Goal: Transaction & Acquisition: Subscribe to service/newsletter

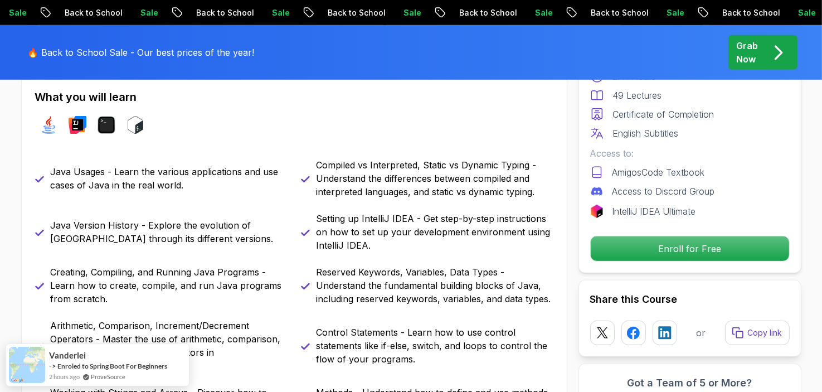
scroll to position [502, 0]
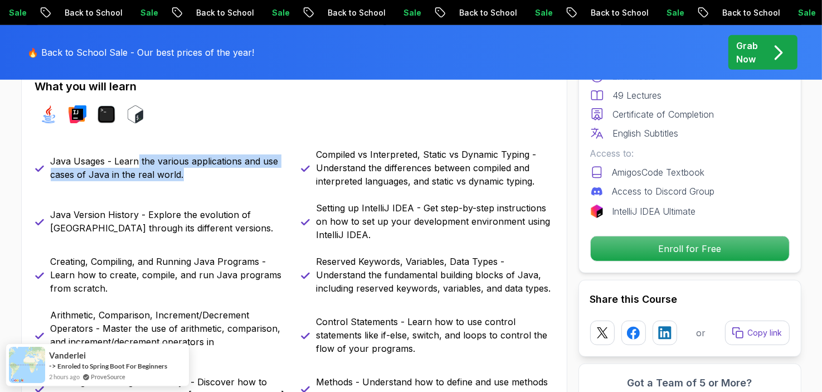
drag, startPoint x: 138, startPoint y: 158, endPoint x: 254, endPoint y: 183, distance: 118.7
click at [242, 181] on div "Java Usages - Learn the various applications and use cases of Java in the real …" at bounding box center [161, 168] width 253 height 40
click at [254, 183] on div "Java Usages - Learn the various applications and use cases of Java in the real …" at bounding box center [161, 168] width 253 height 40
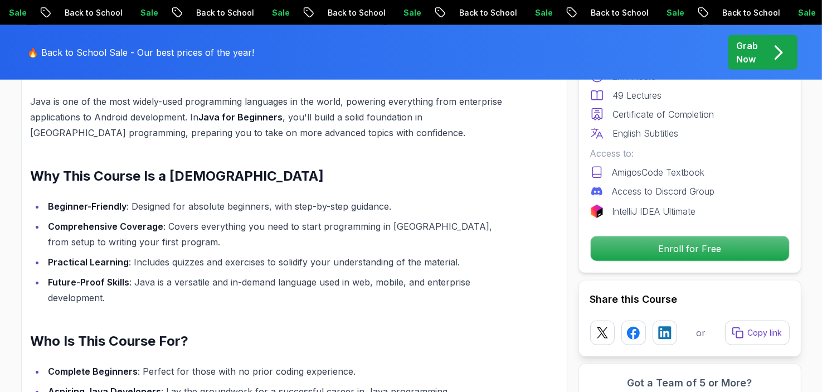
scroll to position [948, 0]
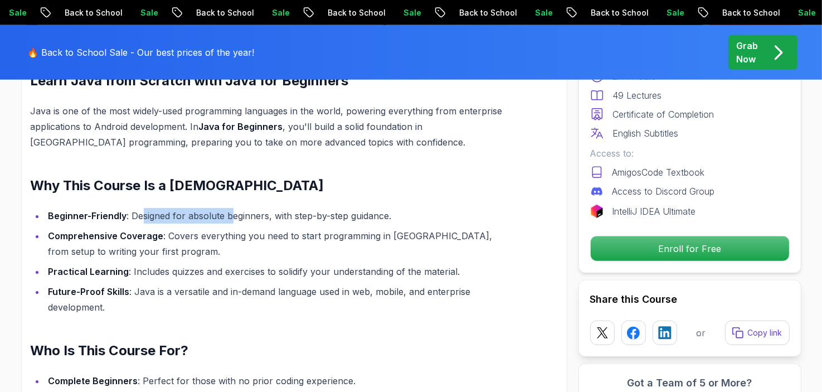
drag, startPoint x: 142, startPoint y: 198, endPoint x: 245, endPoint y: 205, distance: 103.9
click at [240, 208] on li "Beginner-Friendly : Designed for absolute beginners, with step-by-step guidance." at bounding box center [275, 216] width 460 height 16
click at [245, 208] on li "Beginner-Friendly : Designed for absolute beginners, with step-by-step guidance." at bounding box center [275, 216] width 460 height 16
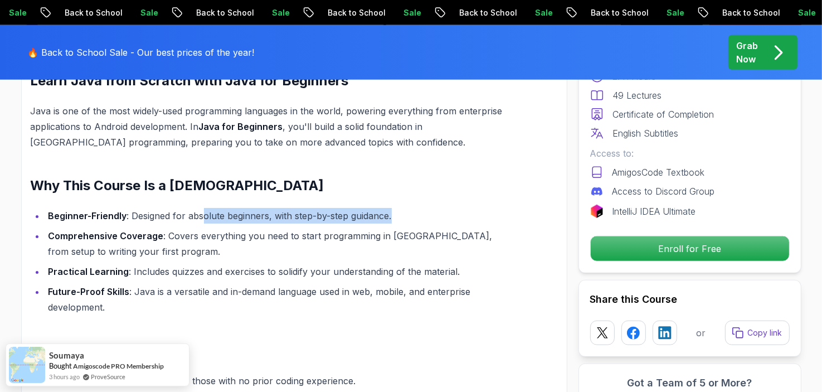
drag, startPoint x: 351, startPoint y: 205, endPoint x: 176, endPoint y: 201, distance: 175.1
click at [195, 208] on li "Beginner-Friendly : Designed for absolute beginners, with step-by-step guidance." at bounding box center [275, 216] width 460 height 16
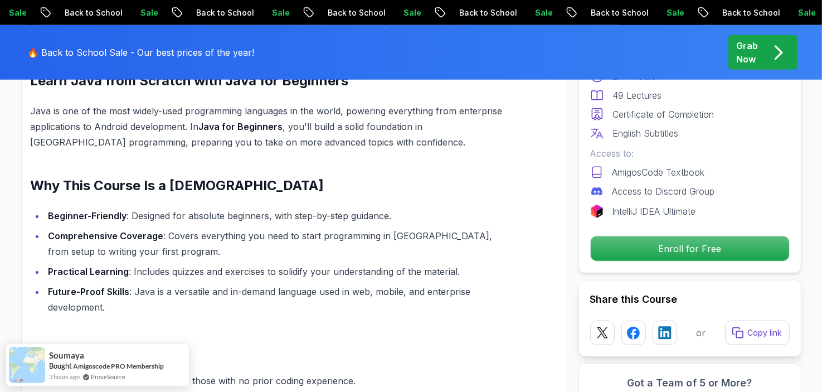
click at [176, 208] on li "Beginner-Friendly : Designed for absolute beginners, with step-by-step guidance." at bounding box center [275, 216] width 460 height 16
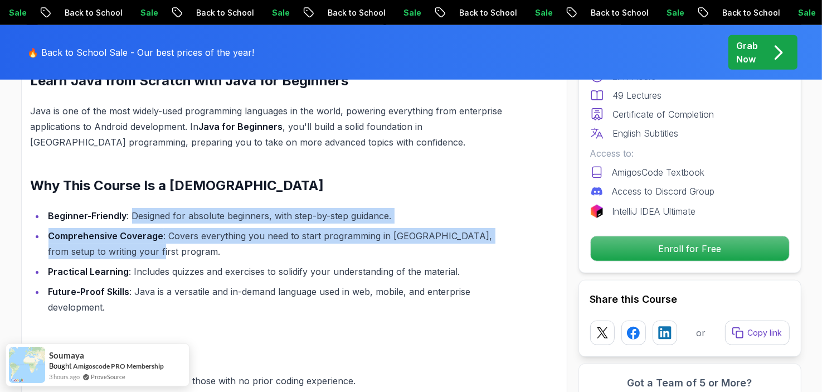
drag, startPoint x: 133, startPoint y: 201, endPoint x: 323, endPoint y: 236, distance: 193.4
click at [319, 235] on ul "Beginner-Friendly : Designed for absolute beginners, with step-by-step guidance…" at bounding box center [268, 261] width 475 height 107
drag, startPoint x: 323, startPoint y: 236, endPoint x: 317, endPoint y: 239, distance: 6.5
click at [323, 236] on li "Comprehensive Coverage : Covers everything you need to start programming in Jav…" at bounding box center [275, 243] width 460 height 31
click at [201, 242] on li "Comprehensive Coverage : Covers everything you need to start programming in Jav…" at bounding box center [275, 243] width 460 height 31
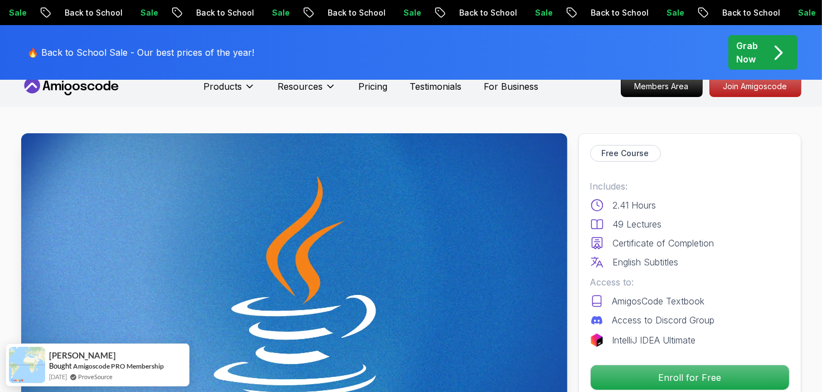
scroll to position [0, 0]
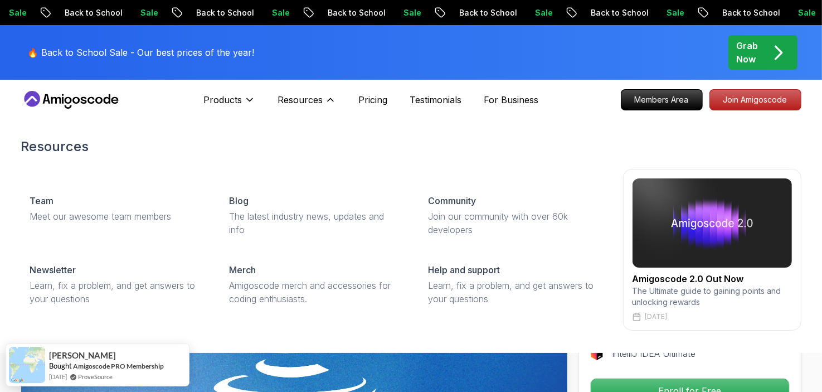
drag, startPoint x: 314, startPoint y: 100, endPoint x: 152, endPoint y: 165, distance: 174.7
click at [278, 111] on div "Resources Resources Team Meet our awesome team members Blog The latest industry…" at bounding box center [307, 100] width 59 height 22
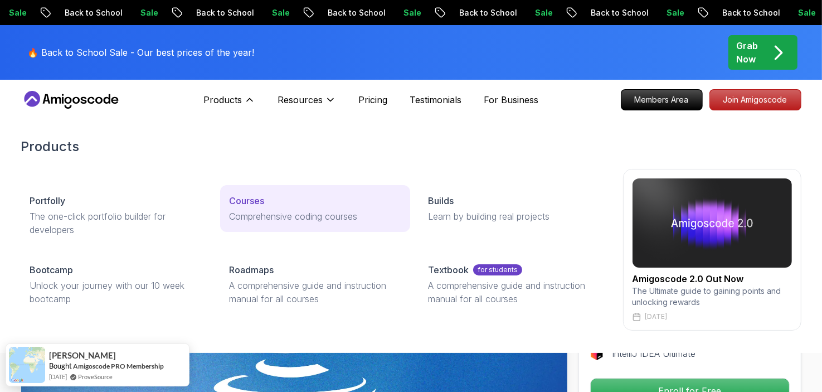
click at [269, 207] on link "Courses Comprehensive coding courses" at bounding box center [315, 208] width 190 height 47
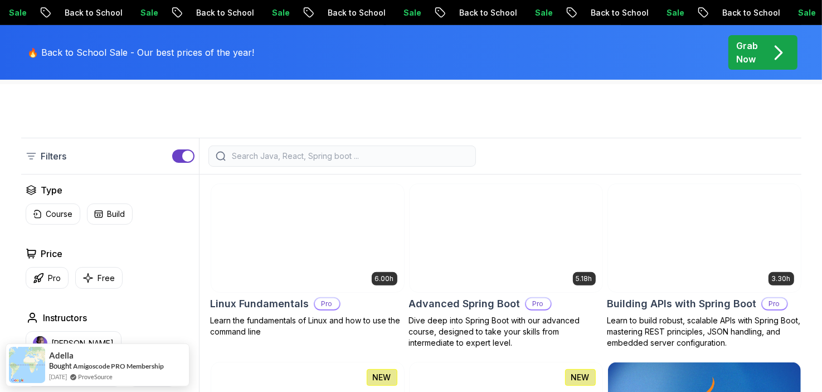
scroll to position [335, 0]
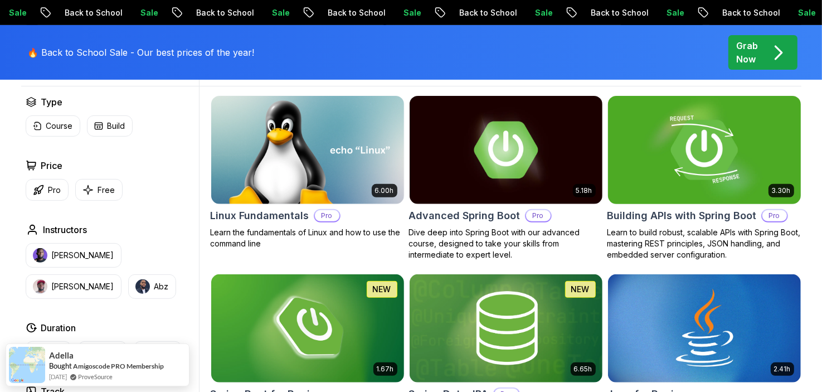
click at [686, 205] on div "3.30h Building APIs with Spring Boot Pro Learn to build robust, scalable APIs w…" at bounding box center [705, 177] width 194 height 165
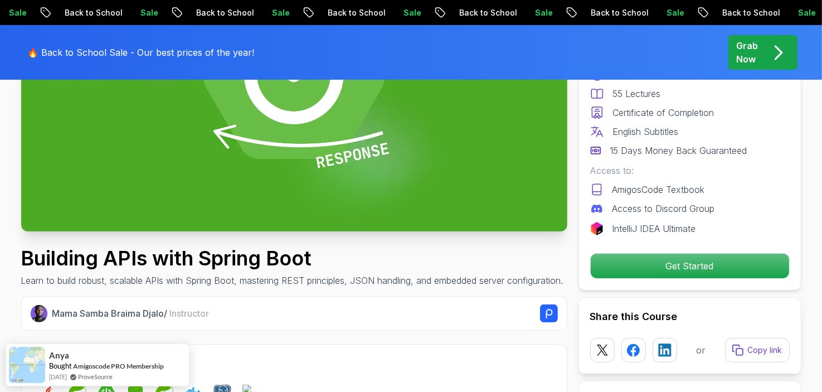
scroll to position [223, 0]
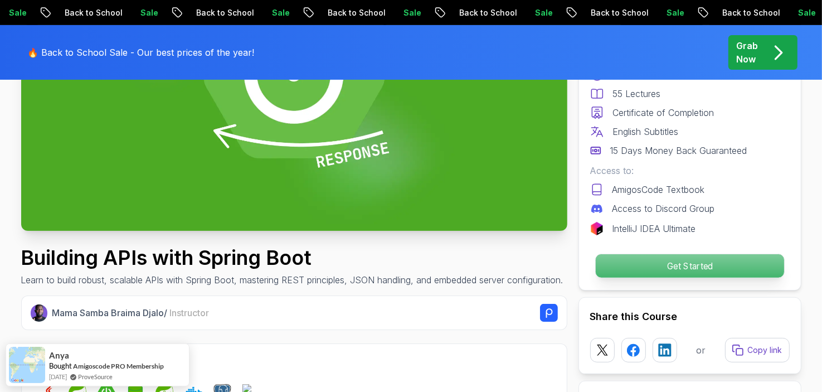
click at [692, 265] on p "Get Started" at bounding box center [690, 265] width 188 height 23
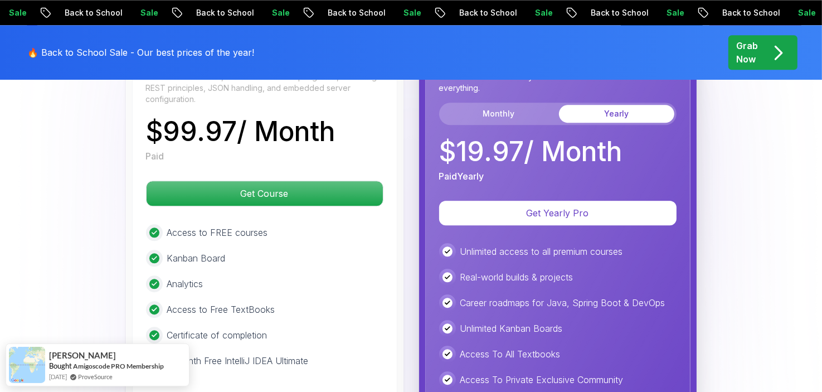
scroll to position [2746, 0]
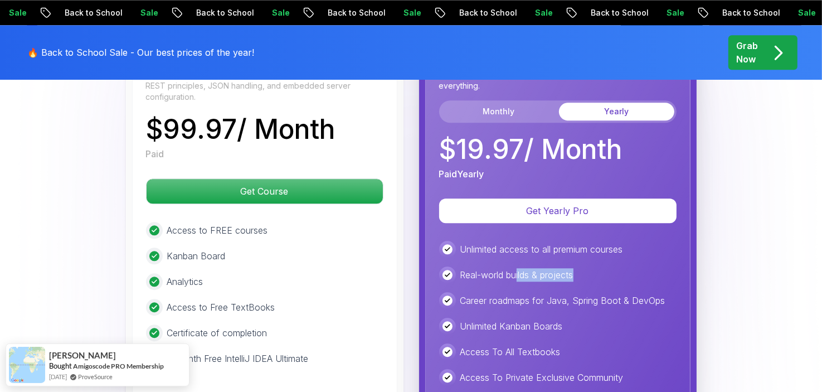
drag, startPoint x: 518, startPoint y: 254, endPoint x: 608, endPoint y: 260, distance: 90.5
click at [602, 267] on div "Real-world builds & projects" at bounding box center [558, 275] width 238 height 17
click at [609, 267] on div "Real-world builds & projects" at bounding box center [558, 275] width 238 height 17
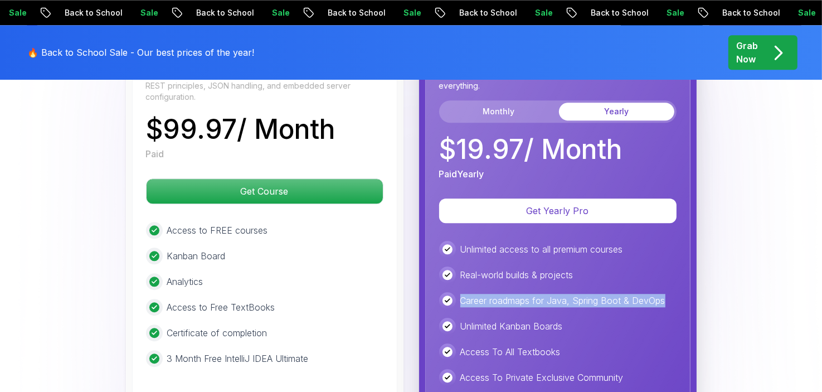
drag, startPoint x: 690, startPoint y: 283, endPoint x: 461, endPoint y: 278, distance: 228.7
click at [461, 278] on div "Yearly Plan Best Value Save more for an entire year with unlimited access to ev…" at bounding box center [557, 262] width 265 height 481
click at [461, 294] on p "Career roadmaps for Java, Spring Boot & DevOps" at bounding box center [563, 300] width 205 height 13
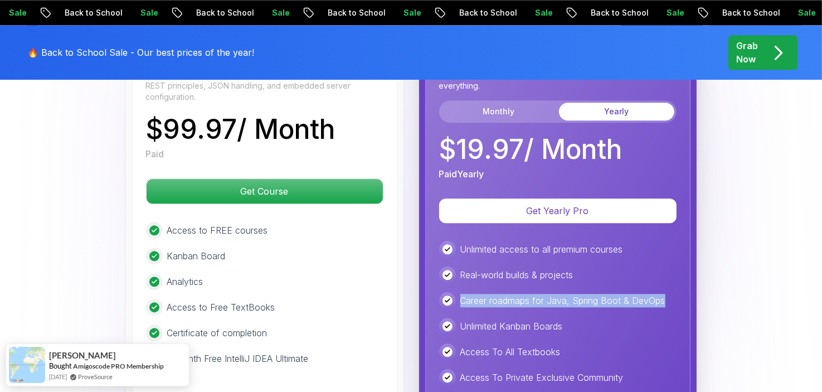
drag, startPoint x: 461, startPoint y: 278, endPoint x: 668, endPoint y: 284, distance: 207.0
click at [668, 292] on div "Career roadmaps for Java, Spring Boot & DevOps" at bounding box center [558, 300] width 238 height 17
click at [667, 292] on div "Career roadmaps for Java, Spring Boot & DevOps" at bounding box center [558, 300] width 238 height 17
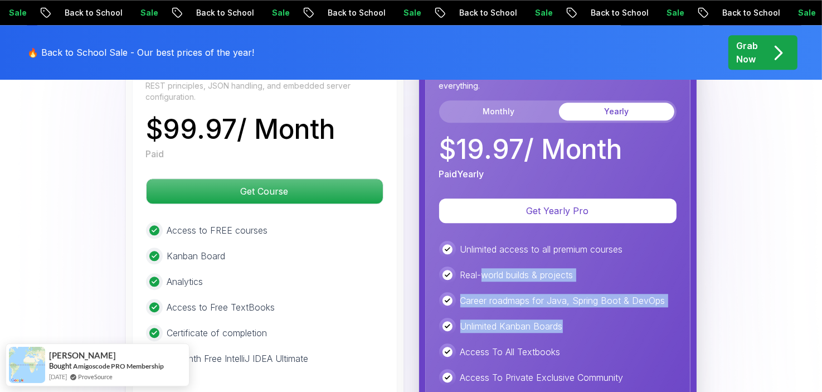
drag, startPoint x: 584, startPoint y: 303, endPoint x: 480, endPoint y: 258, distance: 113.9
click at [483, 259] on div "Unlimited access to all premium courses Real-world builds & projects Career roa…" at bounding box center [558, 365] width 238 height 248
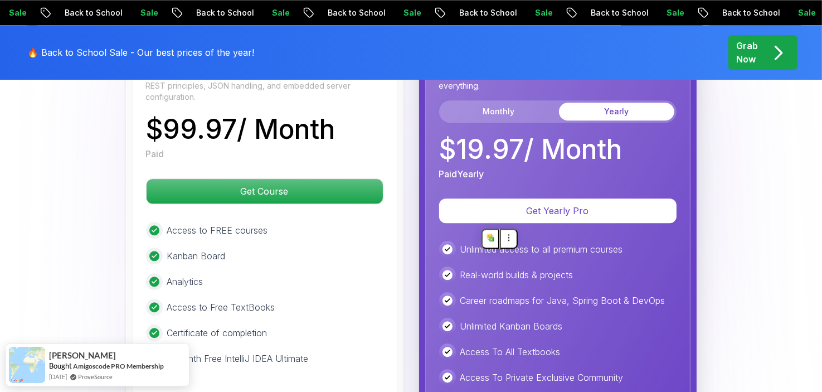
click at [479, 268] on p "Real-world builds & projects" at bounding box center [517, 274] width 113 height 13
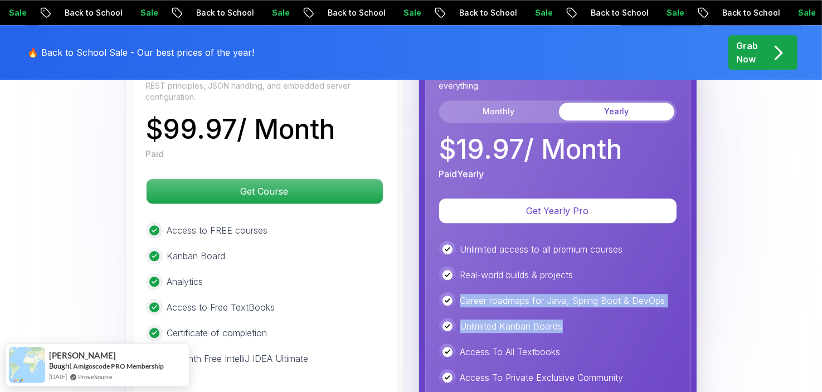
drag, startPoint x: 457, startPoint y: 272, endPoint x: 580, endPoint y: 312, distance: 129.6
click at [578, 312] on div "Unlimited access to all premium courses Real-world builds & projects Career roa…" at bounding box center [558, 365] width 238 height 248
click at [587, 318] on div "Unlimited Kanban Boards" at bounding box center [558, 326] width 238 height 17
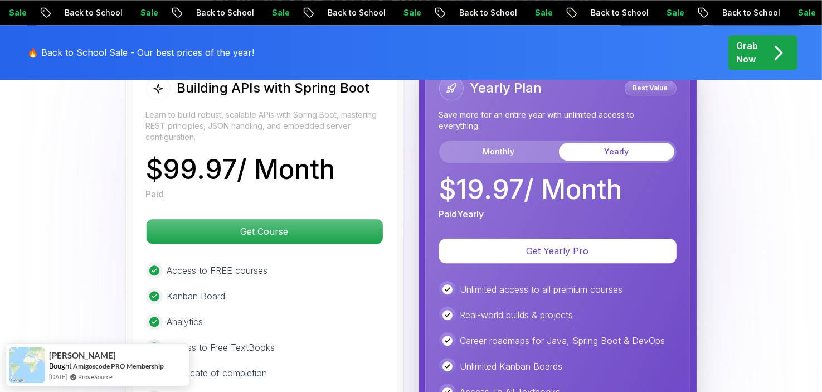
scroll to position [2690, 0]
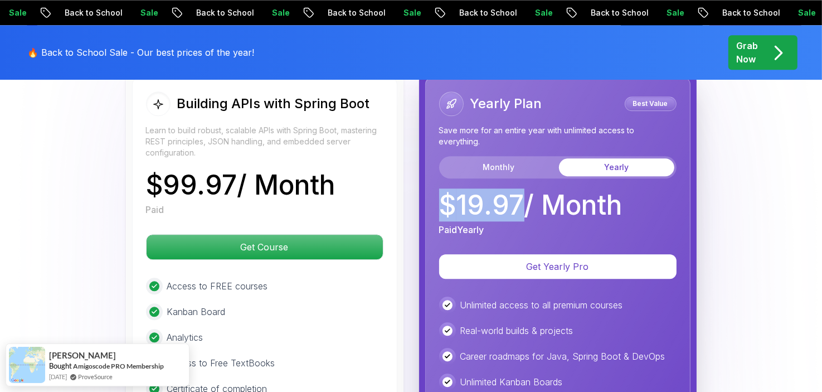
drag, startPoint x: 521, startPoint y: 180, endPoint x: 439, endPoint y: 178, distance: 82.5
click at [439, 192] on p "$ 19.97 / Month" at bounding box center [530, 205] width 183 height 27
click at [432, 180] on div "Yearly Plan Best Value Save more for an entire year with unlimited access to ev…" at bounding box center [557, 318] width 265 height 481
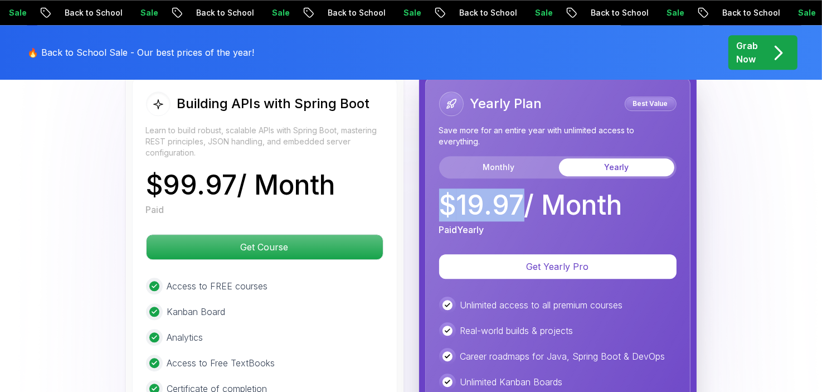
drag, startPoint x: 463, startPoint y: 185, endPoint x: 521, endPoint y: 185, distance: 58.0
click at [521, 185] on div "Yearly Plan Best Value Save more for an entire year with unlimited access to ev…" at bounding box center [557, 318] width 265 height 481
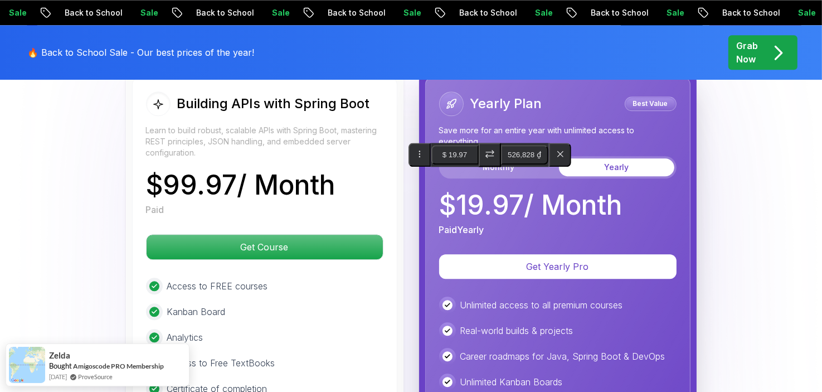
click at [432, 214] on div "Yearly Plan Best Value Save more for an entire year with unlimited access to ev…" at bounding box center [557, 318] width 265 height 481
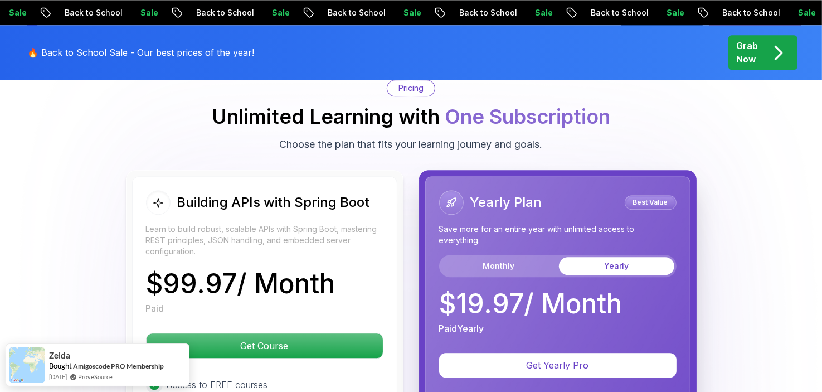
scroll to position [2578, 0]
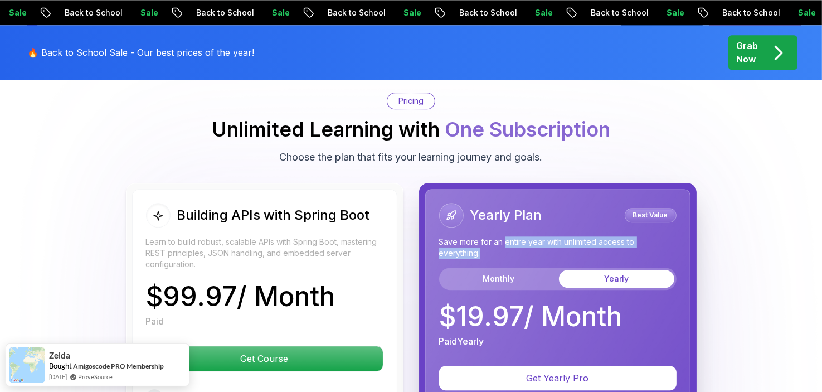
drag, startPoint x: 503, startPoint y: 219, endPoint x: 503, endPoint y: 233, distance: 13.9
click at [532, 236] on p "Save more for an entire year with unlimited access to everything." at bounding box center [558, 247] width 238 height 22
click at [503, 236] on p "Save more for an entire year with unlimited access to everything." at bounding box center [558, 247] width 238 height 22
drag, startPoint x: 496, startPoint y: 231, endPoint x: 437, endPoint y: 220, distance: 60.0
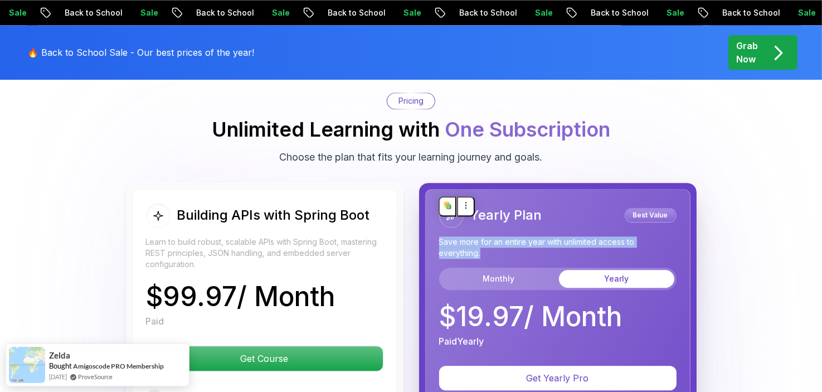
click at [556, 236] on p "Save more for an entire year with unlimited access to everything." at bounding box center [558, 247] width 238 height 22
click at [505, 270] on button "Monthly" at bounding box center [499, 279] width 115 height 18
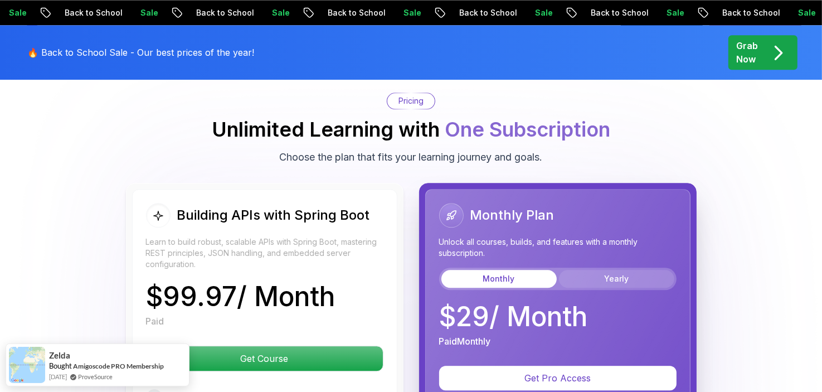
click at [590, 270] on button "Yearly" at bounding box center [616, 279] width 115 height 18
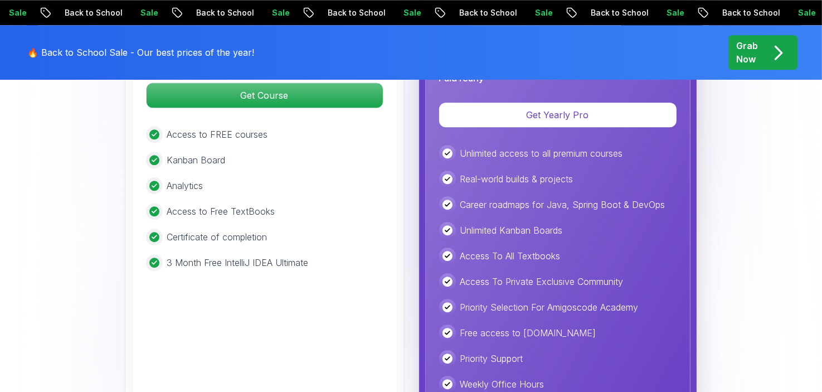
scroll to position [2857, 0]
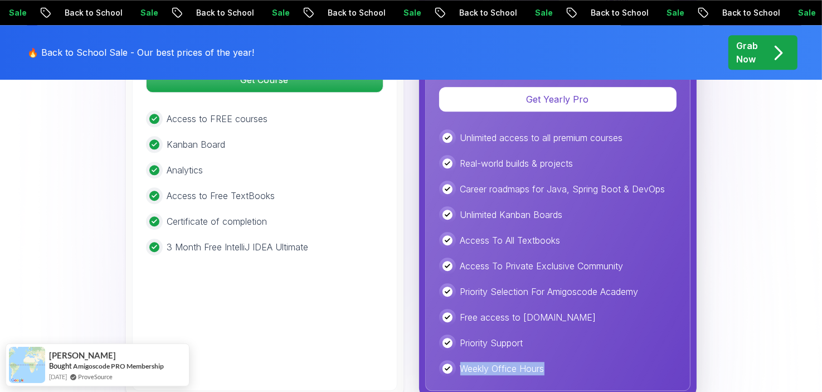
drag, startPoint x: 555, startPoint y: 343, endPoint x: 456, endPoint y: 346, distance: 99.9
click at [456, 360] on div "Weekly Office Hours" at bounding box center [558, 368] width 238 height 17
click at [560, 330] on div "Unlimited access to all premium courses Real-world builds & projects Career roa…" at bounding box center [558, 253] width 238 height 248
drag, startPoint x: 551, startPoint y: 346, endPoint x: 453, endPoint y: 340, distance: 98.3
click at [454, 360] on div "Weekly Office Hours" at bounding box center [558, 368] width 238 height 17
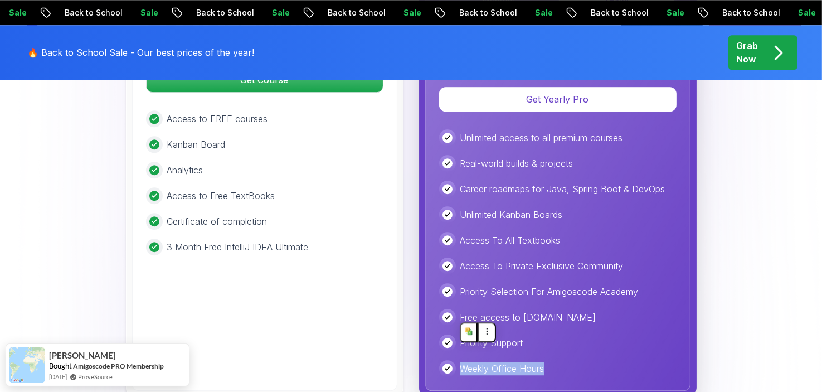
click at [567, 332] on div "Unlimited access to all premium courses Real-world builds & projects Career roa…" at bounding box center [558, 253] width 238 height 248
click at [526, 311] on p "Free access to Portfolly.io" at bounding box center [529, 317] width 136 height 13
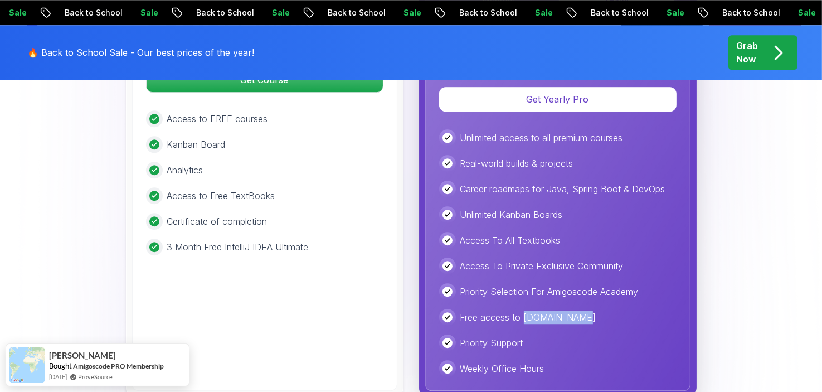
drag, startPoint x: 525, startPoint y: 295, endPoint x: 573, endPoint y: 294, distance: 47.4
click at [573, 309] on div "Free access to Portfolly.io" at bounding box center [558, 317] width 238 height 17
copy p "Portfolly.io"
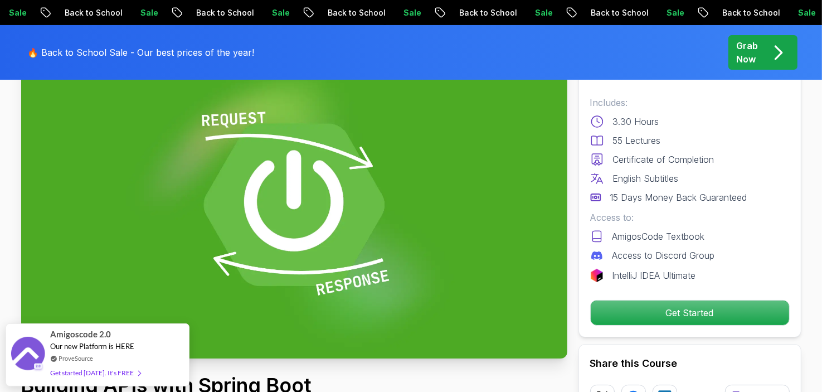
scroll to position [13, 0]
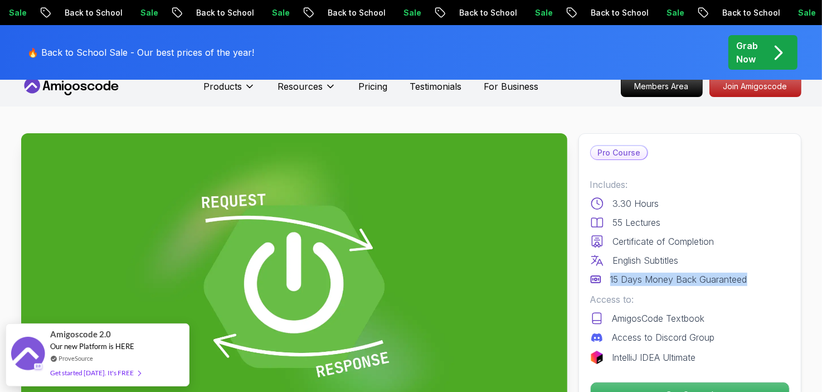
drag, startPoint x: 715, startPoint y: 277, endPoint x: 610, endPoint y: 278, distance: 104.8
click at [610, 278] on div "15 Days Money Back Guaranteed" at bounding box center [690, 279] width 200 height 13
click at [618, 260] on button at bounding box center [619, 264] width 18 height 20
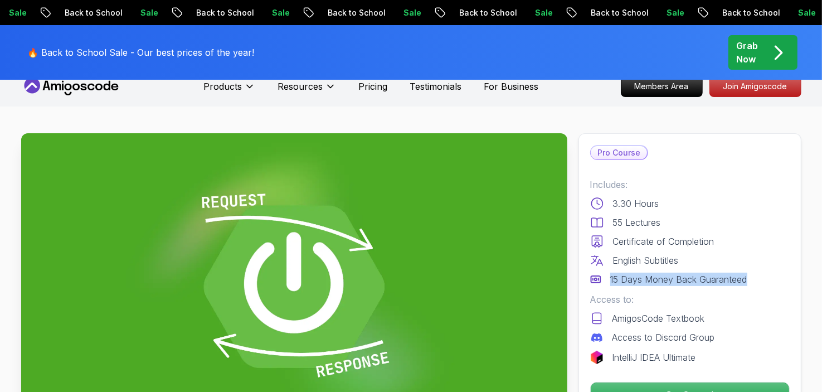
click at [363, 227] on img at bounding box center [294, 286] width 546 height 307
click at [730, 245] on div "Certificate of Completion" at bounding box center [690, 241] width 200 height 13
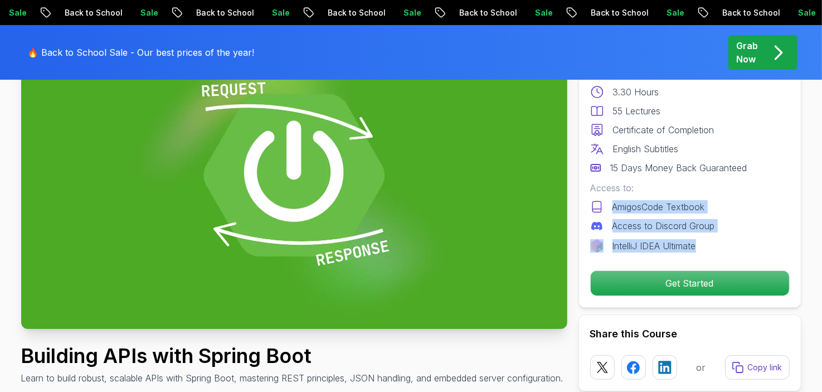
drag, startPoint x: 751, startPoint y: 243, endPoint x: 617, endPoint y: 204, distance: 139.4
click at [579, 197] on div "Pro Course Includes: 3.30 Hours 55 Lectures Certificate of Completion English S…" at bounding box center [690, 165] width 223 height 286
click at [729, 209] on div "AmigosCode Textbook" at bounding box center [690, 206] width 200 height 13
drag, startPoint x: 729, startPoint y: 225, endPoint x: 608, endPoint y: 222, distance: 120.5
click at [608, 222] on div "Access to Discord Group" at bounding box center [690, 225] width 200 height 13
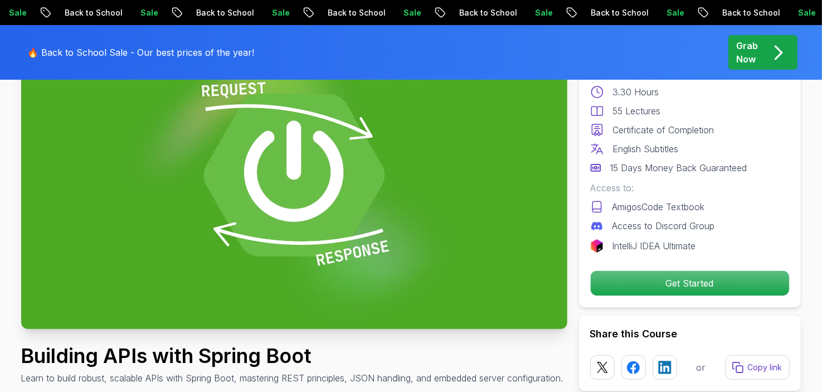
click at [762, 239] on div "IntelliJ IDEA Ultimate" at bounding box center [690, 245] width 200 height 13
drag, startPoint x: 695, startPoint y: 245, endPoint x: 612, endPoint y: 243, distance: 83.1
click at [612, 243] on div "IntelliJ IDEA Ultimate" at bounding box center [690, 245] width 200 height 13
click at [760, 248] on div "IntelliJ IDEA Ultimate" at bounding box center [690, 245] width 200 height 13
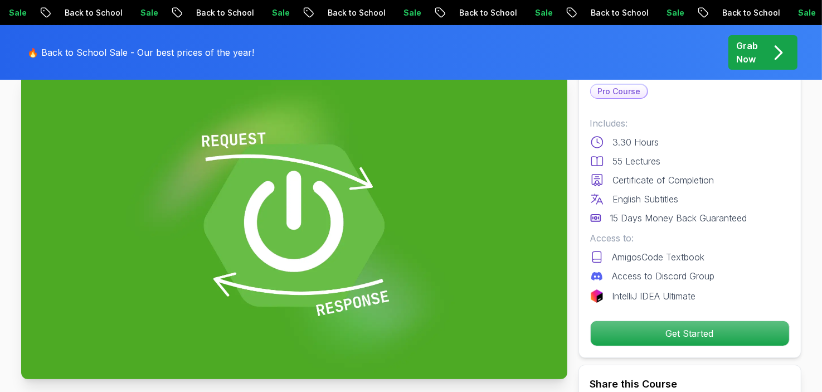
scroll to position [0, 0]
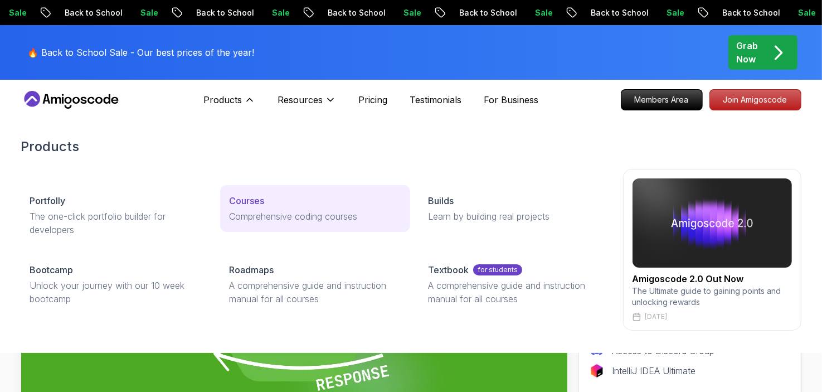
click at [267, 212] on p "Comprehensive coding courses" at bounding box center [315, 216] width 172 height 13
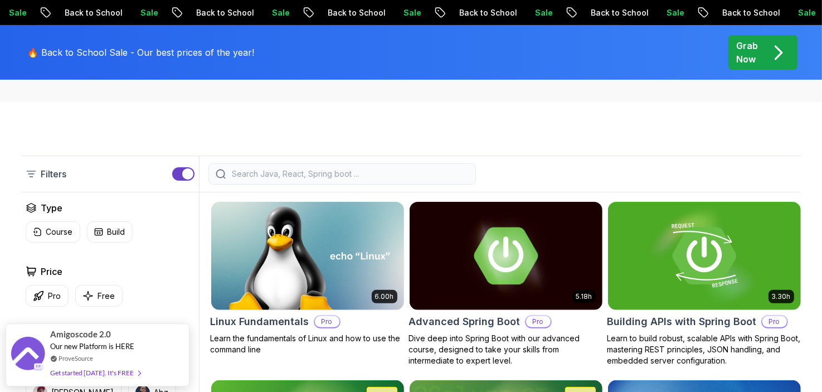
scroll to position [279, 0]
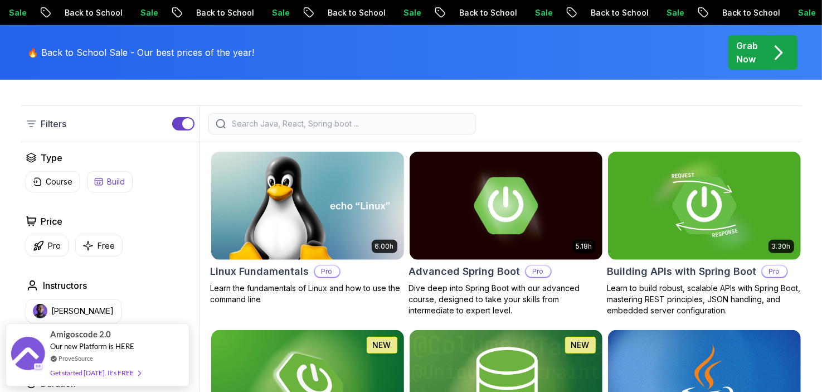
click at [104, 185] on button "Build" at bounding box center [110, 181] width 46 height 21
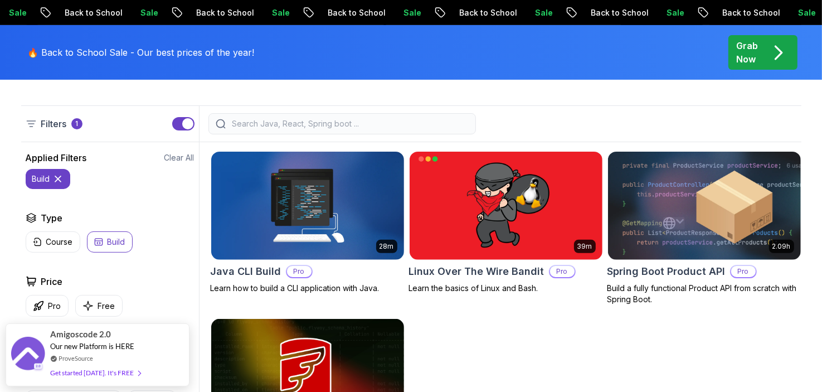
click at [111, 242] on p "Build" at bounding box center [117, 241] width 18 height 11
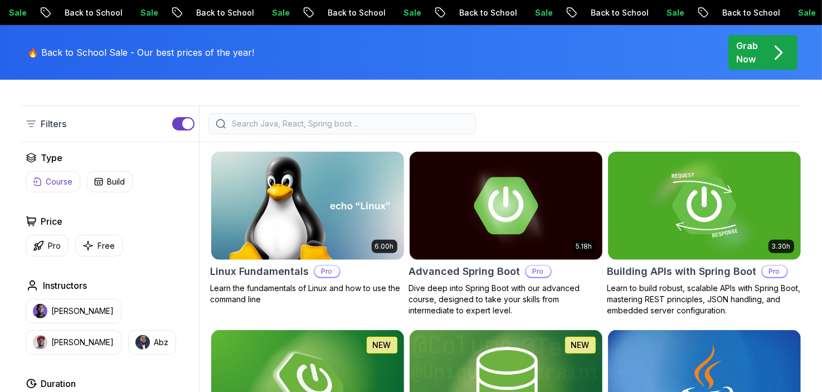
click at [61, 183] on p "Course" at bounding box center [59, 181] width 27 height 11
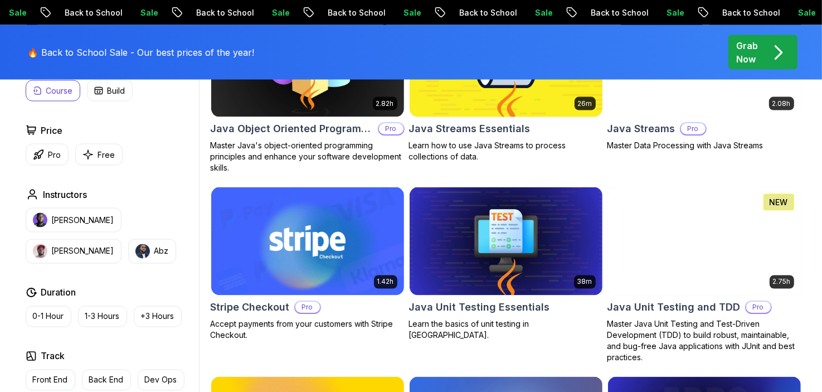
scroll to position [1729, 0]
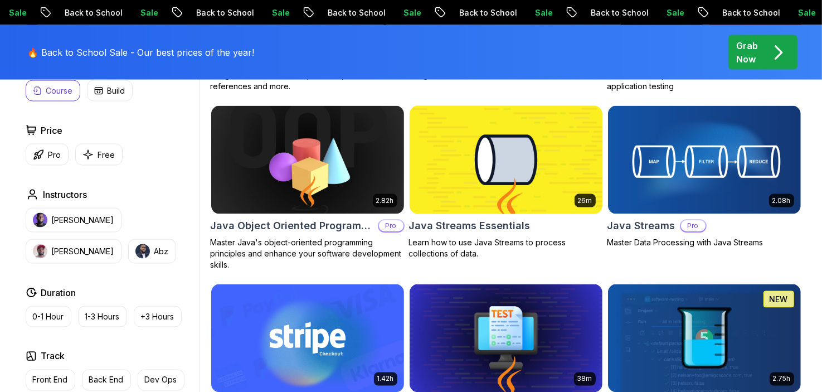
click at [512, 189] on img at bounding box center [506, 159] width 202 height 113
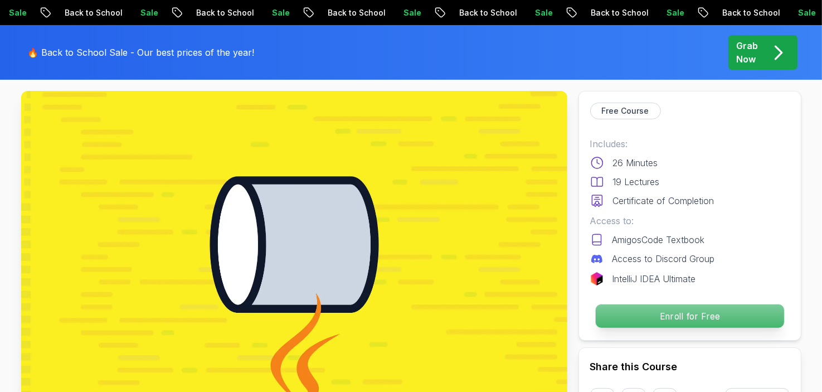
click at [679, 313] on p "Enroll for Free" at bounding box center [690, 315] width 188 height 23
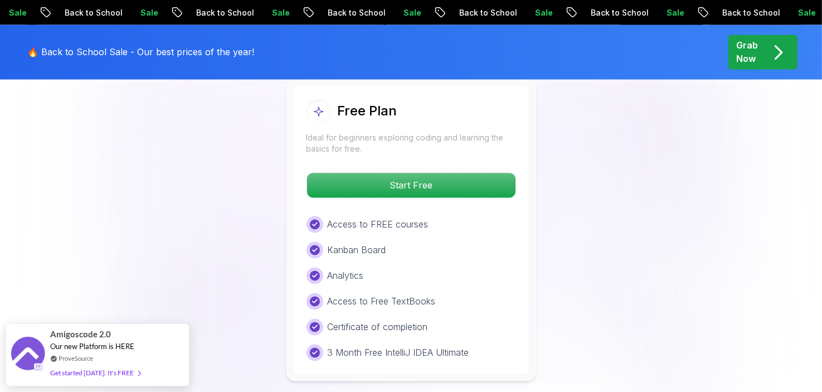
scroll to position [1971, 0]
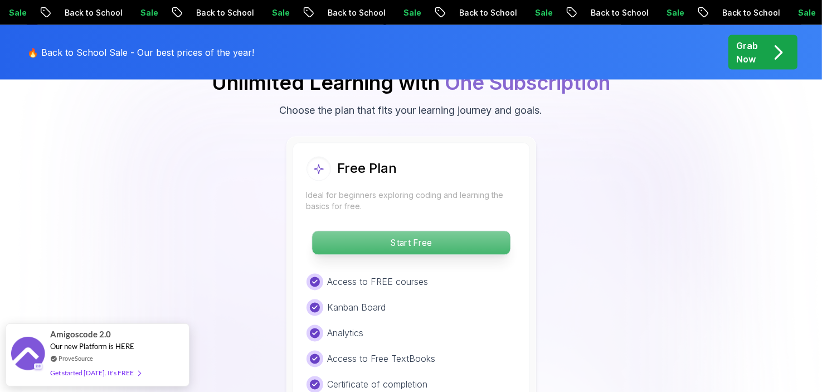
click at [431, 231] on p "Start Free" at bounding box center [411, 242] width 198 height 23
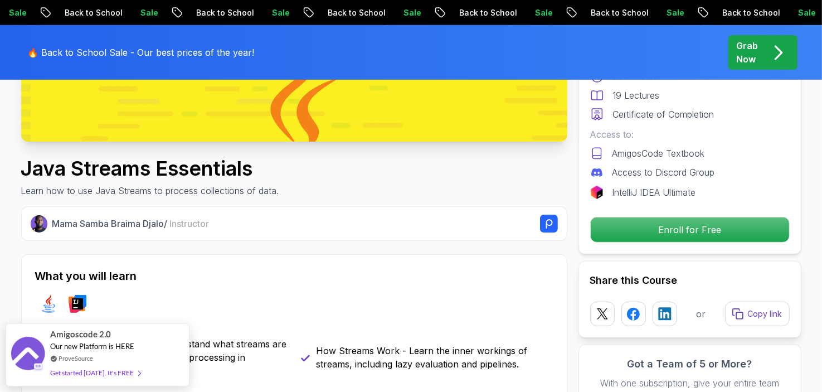
scroll to position [390, 0]
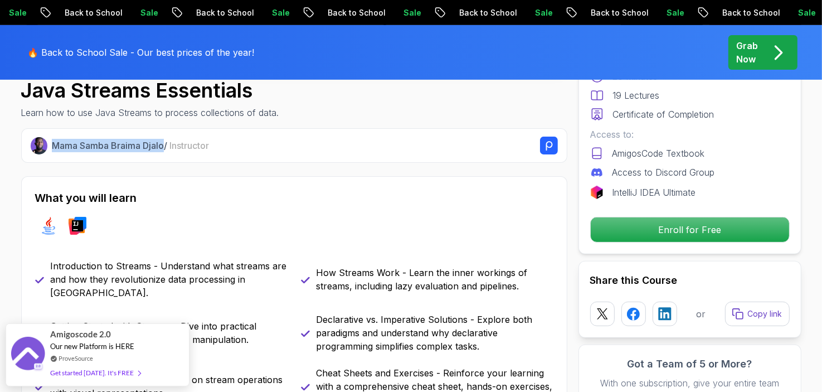
drag, startPoint x: 166, startPoint y: 146, endPoint x: 54, endPoint y: 144, distance: 112.1
click at [54, 144] on p "Mama Samba Braima Djalo / Instructor" at bounding box center [130, 145] width 157 height 13
click at [60, 124] on button at bounding box center [61, 130] width 18 height 20
click at [266, 180] on div "What you will learn java intellij Introduction to Streams - Understand what str…" at bounding box center [294, 298] width 546 height 244
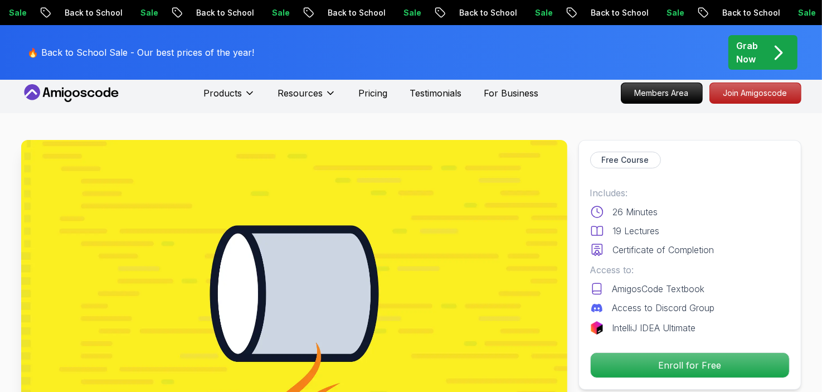
scroll to position [0, 0]
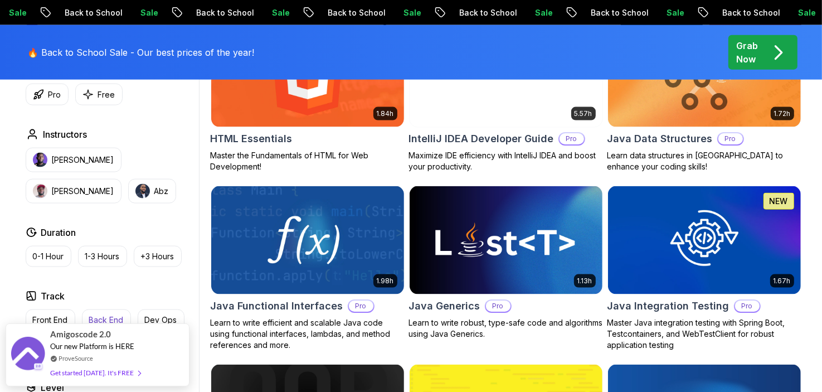
scroll to position [1561, 0]
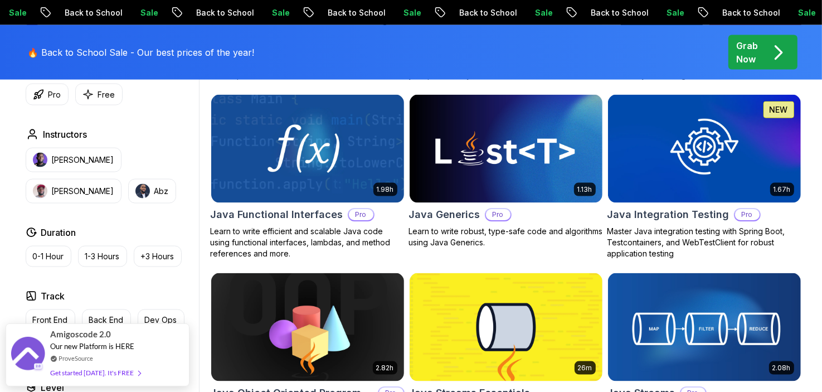
drag, startPoint x: 133, startPoint y: 350, endPoint x: 169, endPoint y: 294, distance: 66.2
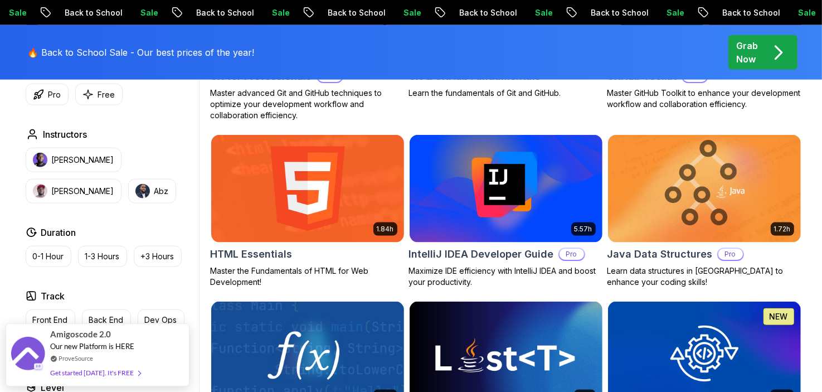
scroll to position [1338, 0]
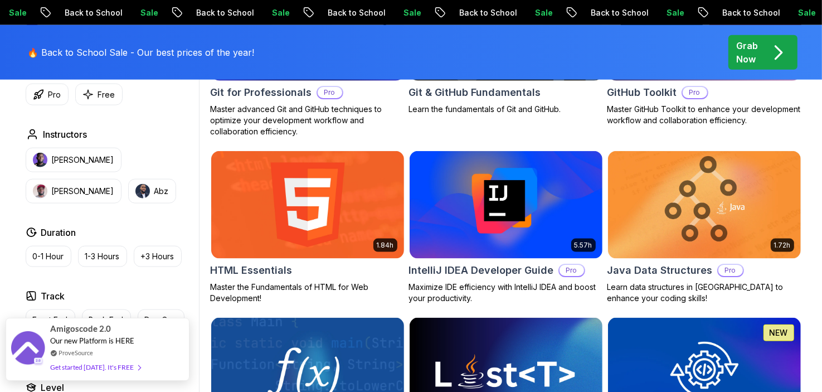
click at [111, 350] on div "ProveSource" at bounding box center [95, 352] width 90 height 9
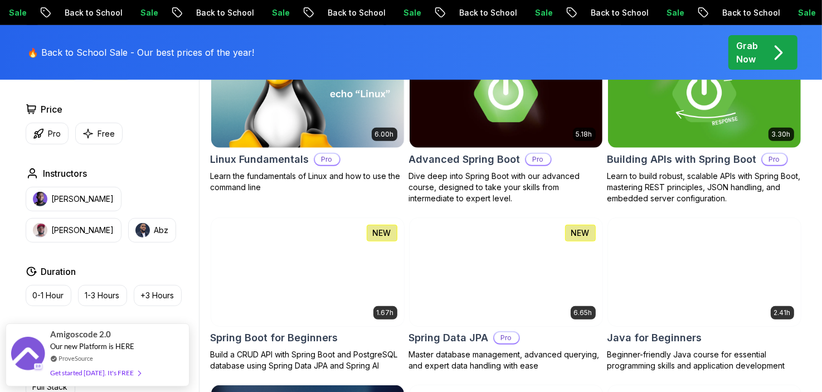
scroll to position [447, 0]
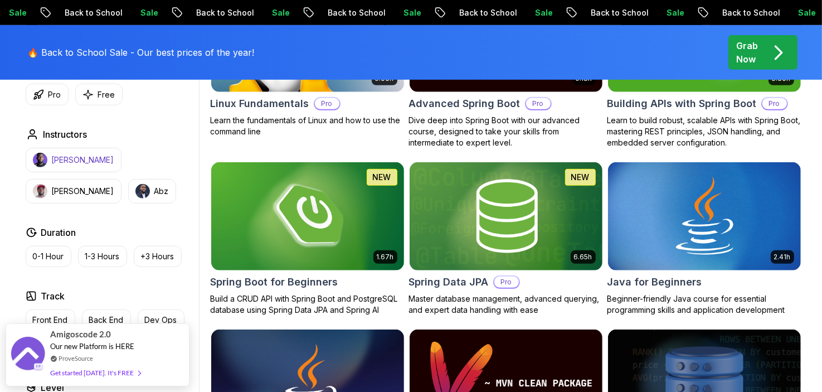
click at [95, 163] on p "Nelson Djalo" at bounding box center [83, 159] width 62 height 11
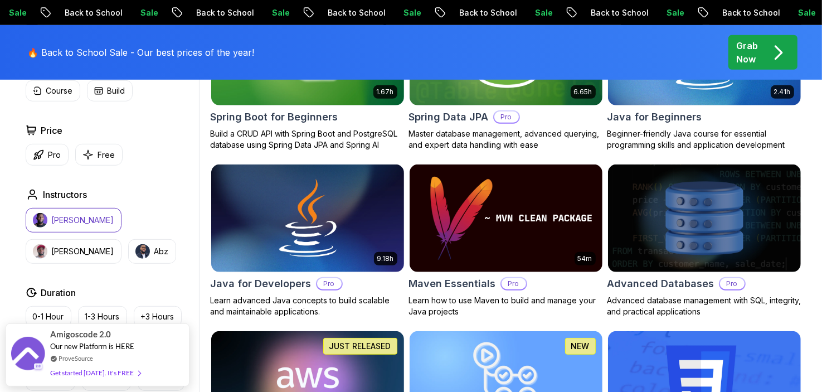
scroll to position [614, 0]
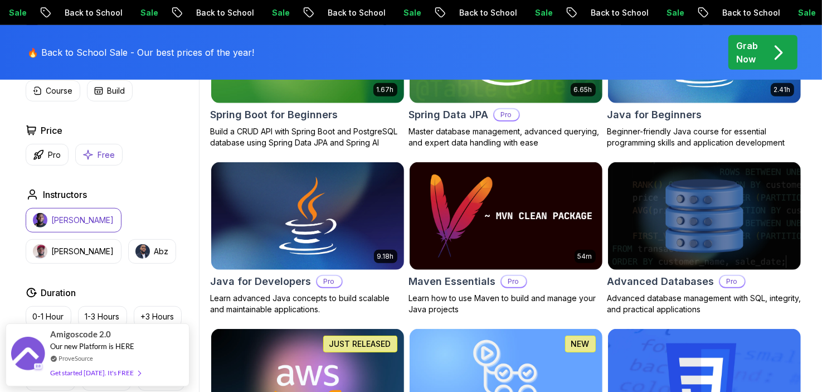
click at [106, 153] on p "Free" at bounding box center [106, 154] width 17 height 11
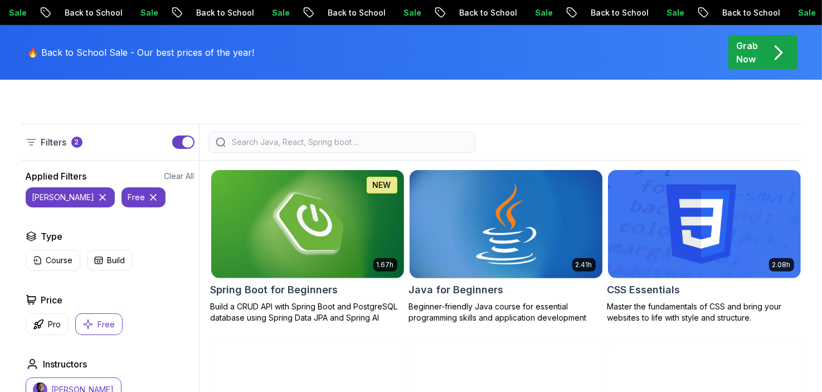
scroll to position [279, 0]
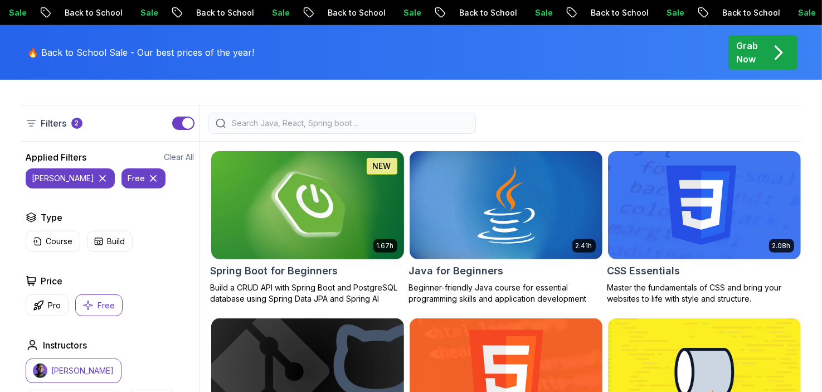
click at [298, 249] on img at bounding box center [307, 204] width 202 height 113
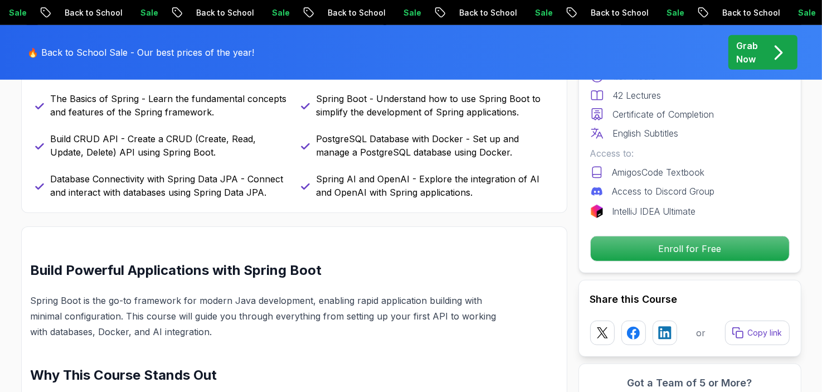
scroll to position [502, 0]
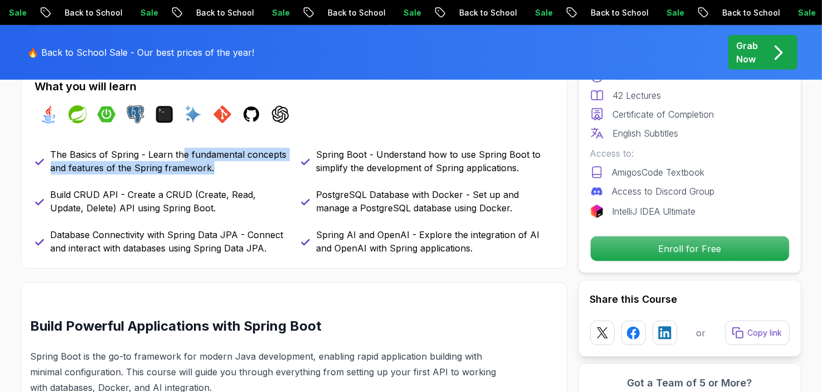
drag, startPoint x: 180, startPoint y: 155, endPoint x: 250, endPoint y: 168, distance: 71.5
click at [249, 168] on p "The Basics of Spring - Learn the fundamental concepts and features of the Sprin…" at bounding box center [169, 161] width 237 height 27
click at [250, 168] on p "The Basics of Spring - Learn the fundamental concepts and features of the Sprin…" at bounding box center [169, 161] width 237 height 27
drag, startPoint x: 238, startPoint y: 167, endPoint x: 35, endPoint y: 176, distance: 203.1
click at [28, 159] on div "What you will learn java spring spring-boot postgres terminal ai git github cha…" at bounding box center [294, 167] width 546 height 204
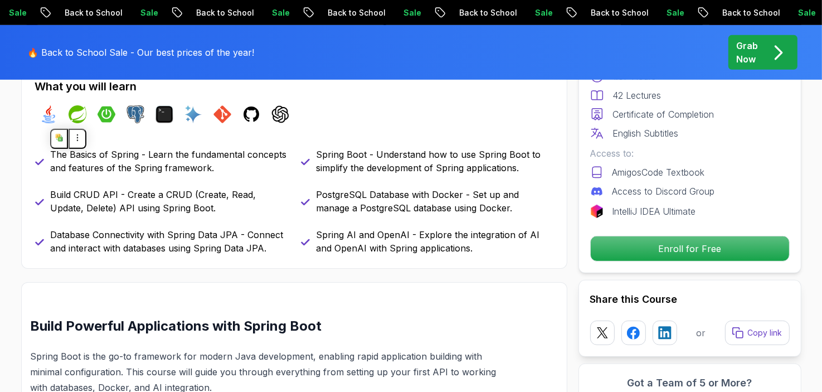
click at [135, 255] on div "What you will learn java spring spring-boot postgres terminal ai git github cha…" at bounding box center [294, 167] width 546 height 204
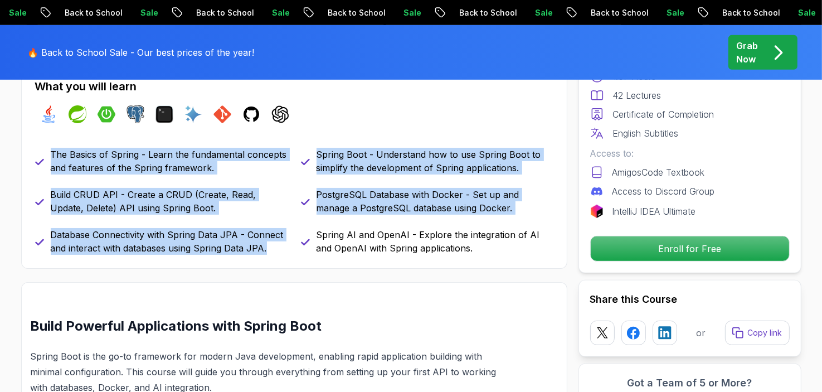
drag, startPoint x: 290, startPoint y: 254, endPoint x: 24, endPoint y: 146, distance: 286.9
click at [24, 146] on div "What you will learn java spring spring-boot postgres terminal ai git github cha…" at bounding box center [294, 167] width 546 height 204
click at [231, 238] on p "Database Connectivity with Spring Data JPA - Connect and interact with database…" at bounding box center [169, 241] width 237 height 27
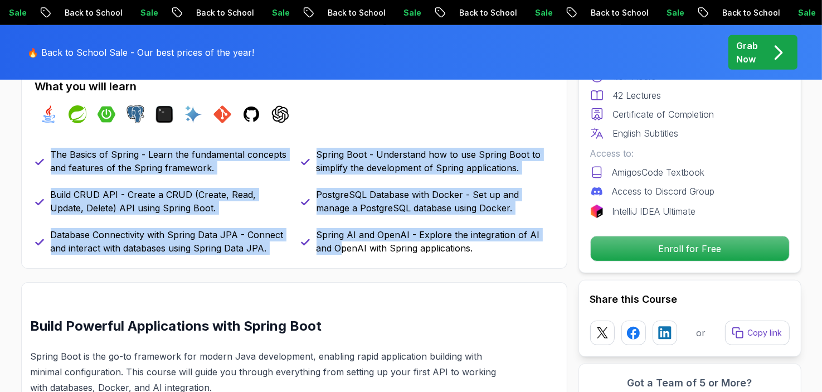
drag, startPoint x: 321, startPoint y: 253, endPoint x: 38, endPoint y: 146, distance: 301.8
click at [38, 146] on div "What you will learn java spring spring-boot postgres terminal ai git github cha…" at bounding box center [294, 167] width 546 height 204
click at [340, 239] on p "Spring AI and OpenAI - Explore the integration of AI and OpenAI with Spring app…" at bounding box center [435, 241] width 237 height 27
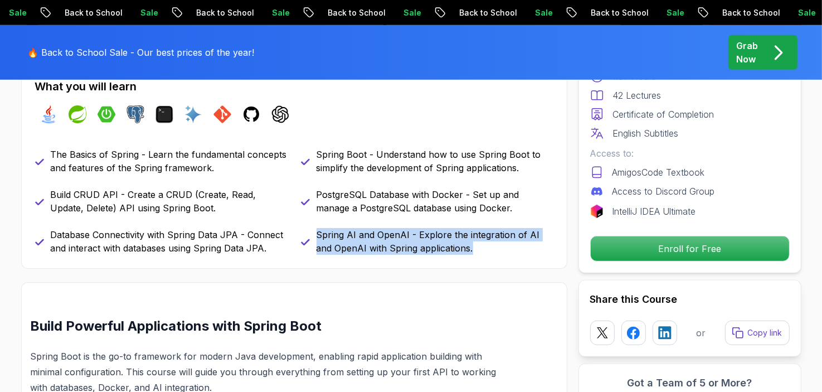
drag, startPoint x: 506, startPoint y: 249, endPoint x: 312, endPoint y: 233, distance: 194.8
click at [312, 233] on div "Spring AI and OpenAI - Explore the integration of AI and OpenAI with Spring app…" at bounding box center [427, 241] width 253 height 27
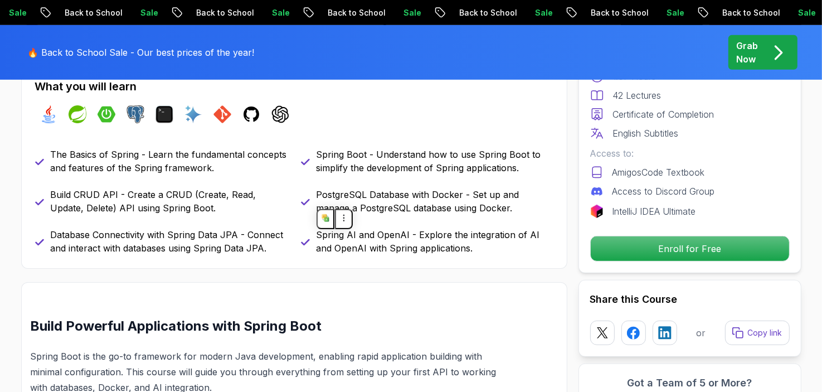
click at [312, 233] on div "Spring AI and OpenAI - Explore the integration of AI and OpenAI with Spring app…" at bounding box center [427, 241] width 253 height 27
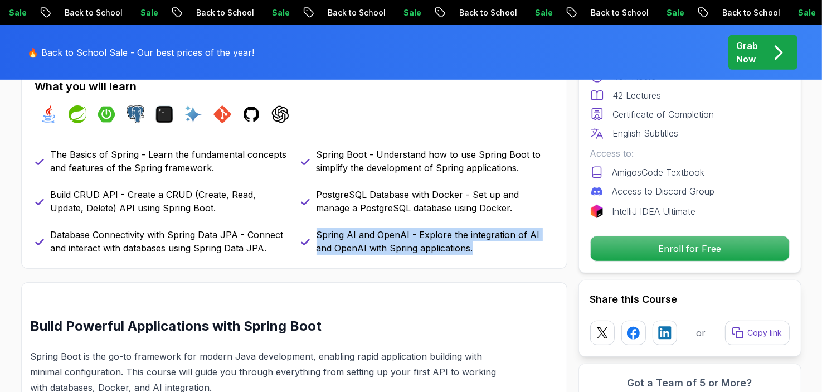
drag, startPoint x: 312, startPoint y: 233, endPoint x: 513, endPoint y: 248, distance: 201.9
click at [509, 248] on div "Spring AI and OpenAI - Explore the integration of AI and OpenAI with Spring app…" at bounding box center [427, 241] width 253 height 27
click at [513, 248] on p "Spring AI and OpenAI - Explore the integration of AI and OpenAI with Spring app…" at bounding box center [435, 241] width 237 height 27
drag, startPoint x: 491, startPoint y: 247, endPoint x: 305, endPoint y: 234, distance: 186.7
click at [305, 234] on div "Spring AI and OpenAI - Explore the integration of AI and OpenAI with Spring app…" at bounding box center [427, 241] width 253 height 27
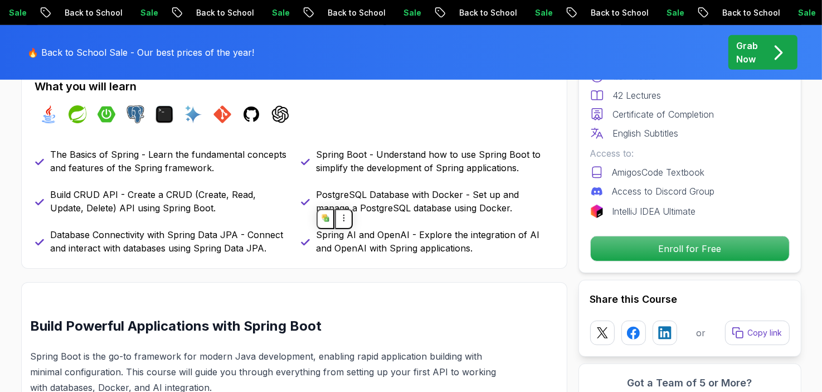
click at [451, 209] on p "PostgreSQL Database with Docker - Set up and manage a PostgreSQL database using…" at bounding box center [435, 201] width 237 height 27
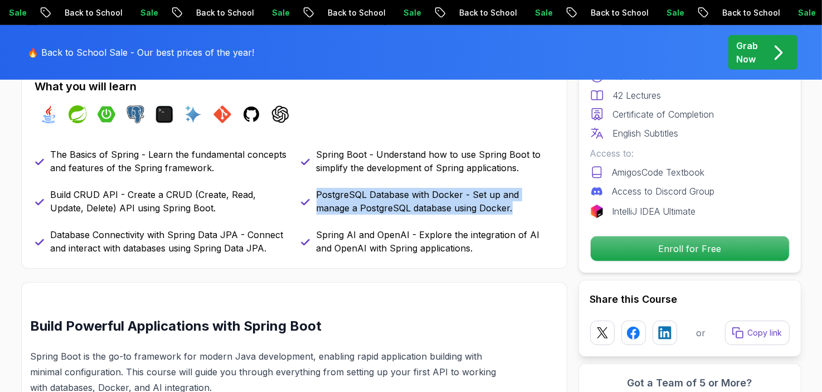
drag, startPoint x: 517, startPoint y: 207, endPoint x: 313, endPoint y: 191, distance: 204.7
click at [313, 191] on div "PostgreSQL Database with Docker - Set up and manage a PostgreSQL database using…" at bounding box center [427, 201] width 253 height 27
click at [495, 196] on p "PostgreSQL Database with Docker - Set up and manage a PostgreSQL database using…" at bounding box center [435, 201] width 237 height 27
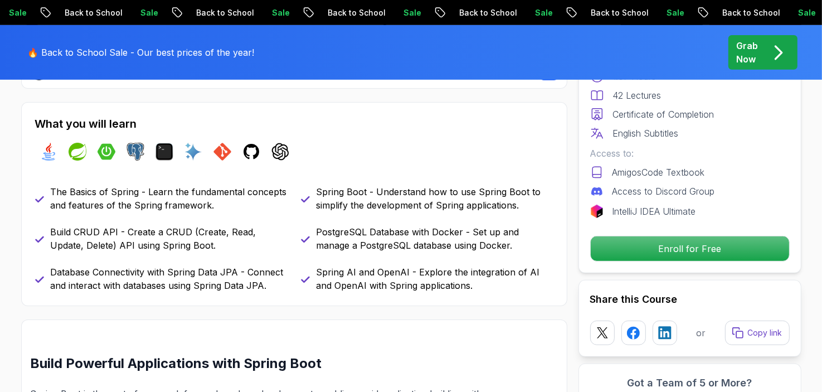
scroll to position [446, 0]
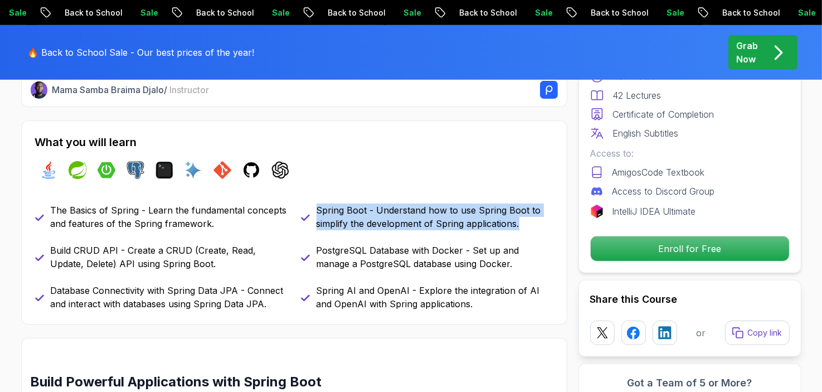
drag, startPoint x: 503, startPoint y: 221, endPoint x: 331, endPoint y: 214, distance: 172.4
click at [307, 200] on div "What you will learn java spring spring-boot postgres terminal ai git github cha…" at bounding box center [294, 222] width 546 height 204
click at [400, 224] on p "Spring Boot - Understand how to use Spring Boot to simplify the development of …" at bounding box center [435, 217] width 237 height 27
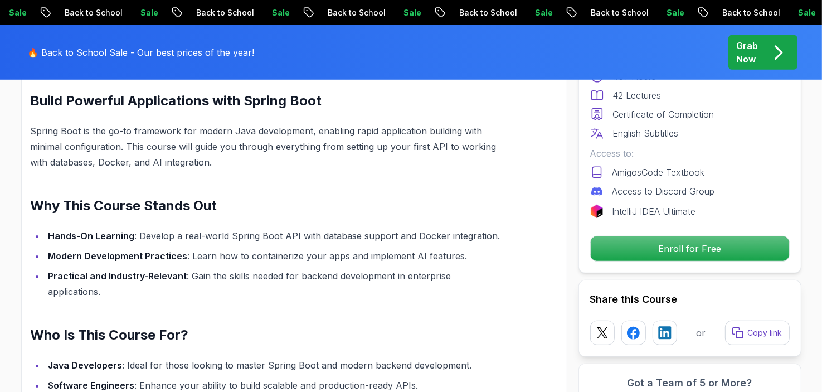
scroll to position [725, 0]
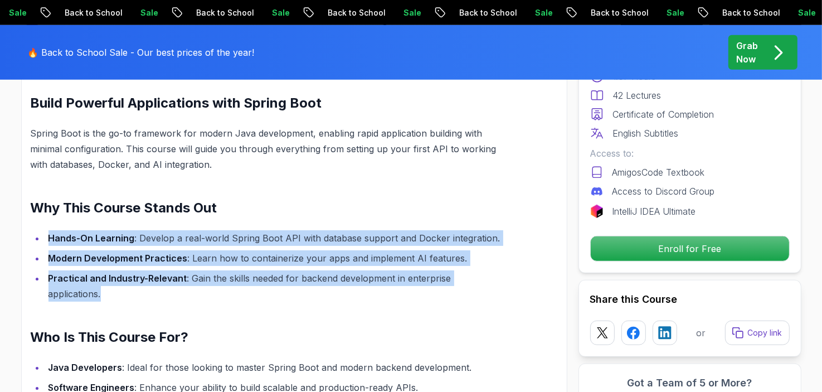
drag, startPoint x: 45, startPoint y: 238, endPoint x: 511, endPoint y: 290, distance: 468.5
click at [533, 282] on div "Build Powerful Applications with Spring Boot Spring Boot is the go-to framework…" at bounding box center [294, 398] width 546 height 679
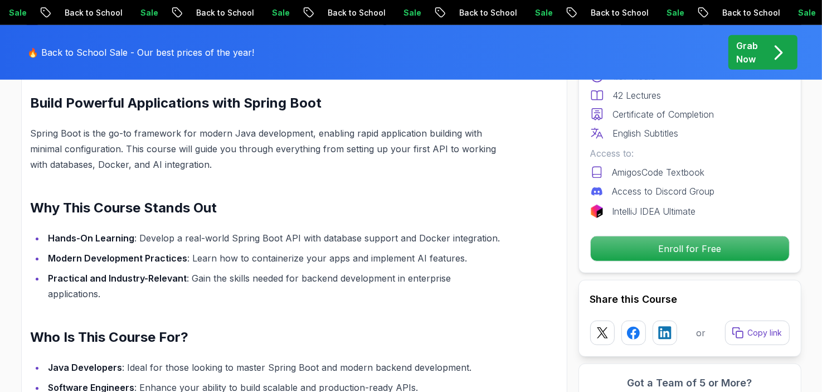
click at [511, 290] on div "Build Powerful Applications with Spring Boot Spring Boot is the go-to framework…" at bounding box center [294, 398] width 546 height 679
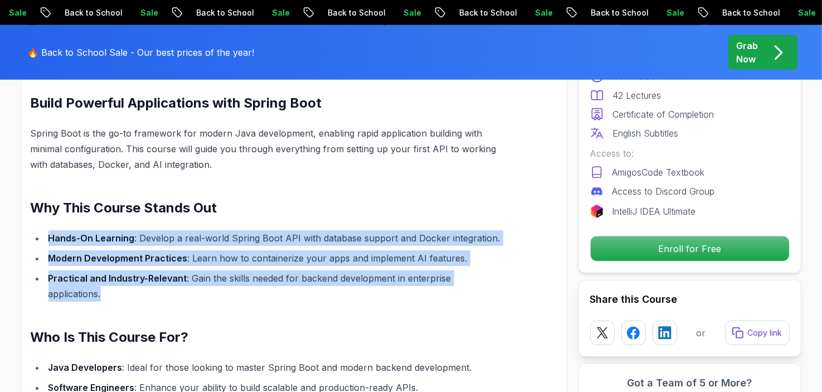
drag, startPoint x: 526, startPoint y: 282, endPoint x: 17, endPoint y: 241, distance: 510.1
click at [320, 268] on ul "Hands-On Learning : Develop a real-world Spring Boot API with database support …" at bounding box center [268, 265] width 475 height 71
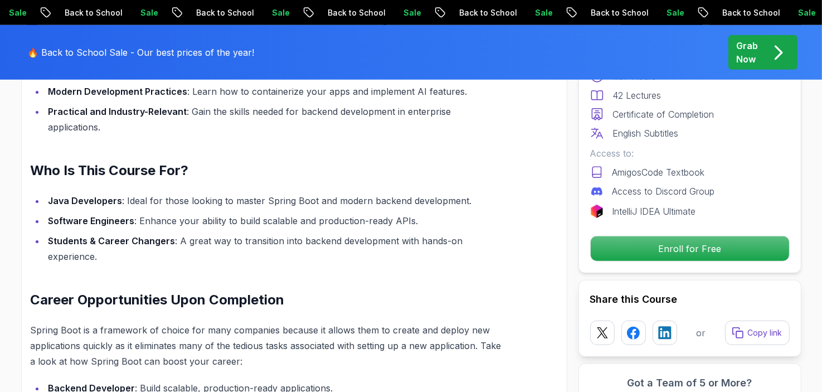
scroll to position [892, 0]
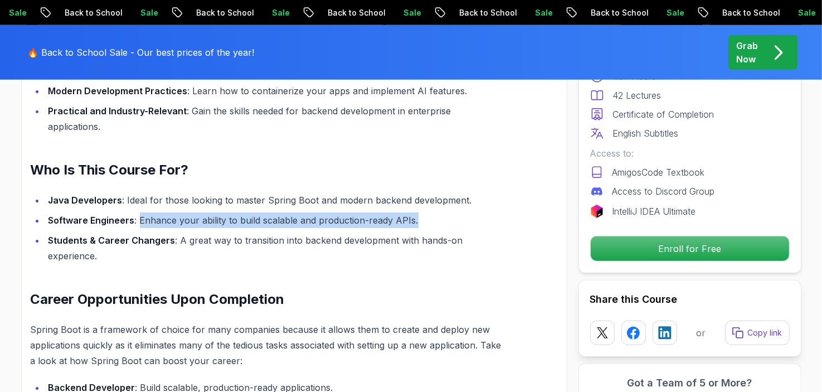
drag, startPoint x: 138, startPoint y: 200, endPoint x: 456, endPoint y: 198, distance: 317.8
click at [454, 212] on li "Software Engineers : Enhance your ability to build scalable and production-read…" at bounding box center [275, 220] width 460 height 16
click at [456, 212] on li "Software Engineers : Enhance your ability to build scalable and production-read…" at bounding box center [275, 220] width 460 height 16
drag, startPoint x: 437, startPoint y: 205, endPoint x: 221, endPoint y: 206, distance: 215.8
click at [231, 212] on li "Software Engineers : Enhance your ability to build scalable and production-read…" at bounding box center [275, 220] width 460 height 16
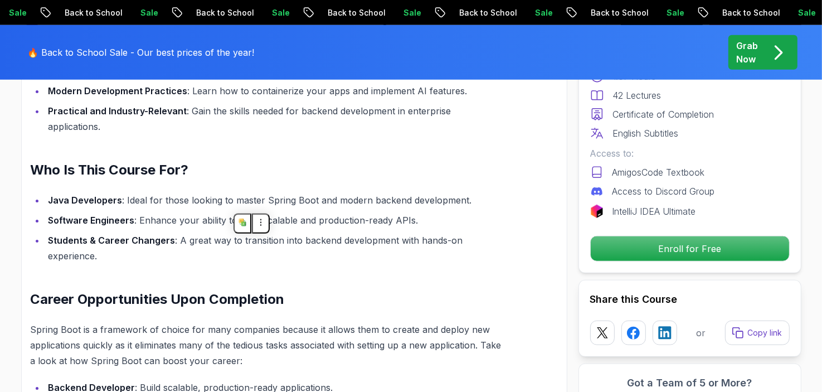
click at [220, 212] on li "Software Engineers : Enhance your ability to build scalable and production-read…" at bounding box center [275, 220] width 460 height 16
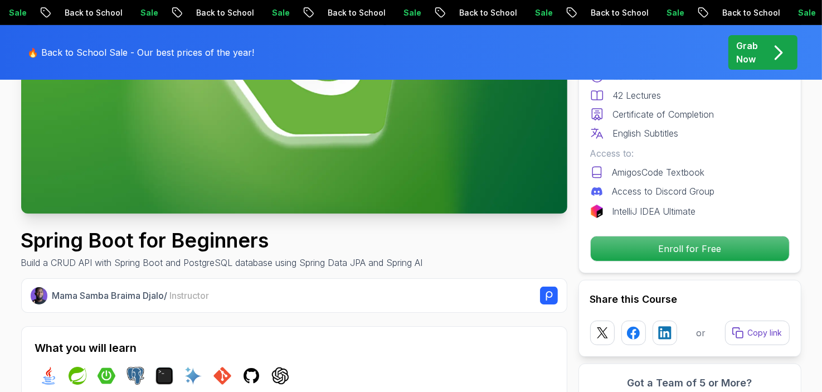
scroll to position [223, 0]
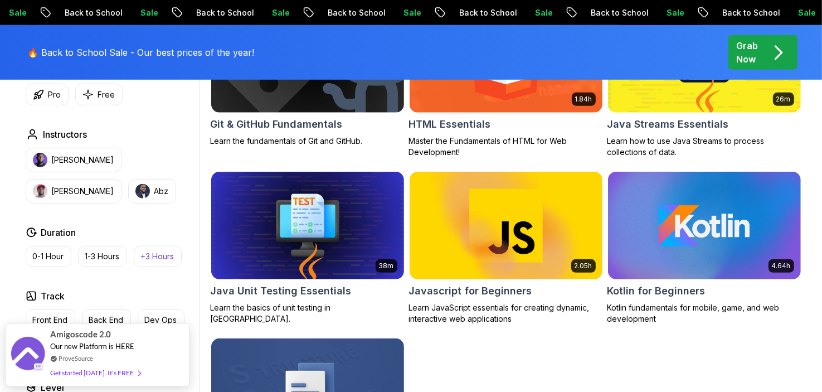
scroll to position [502, 0]
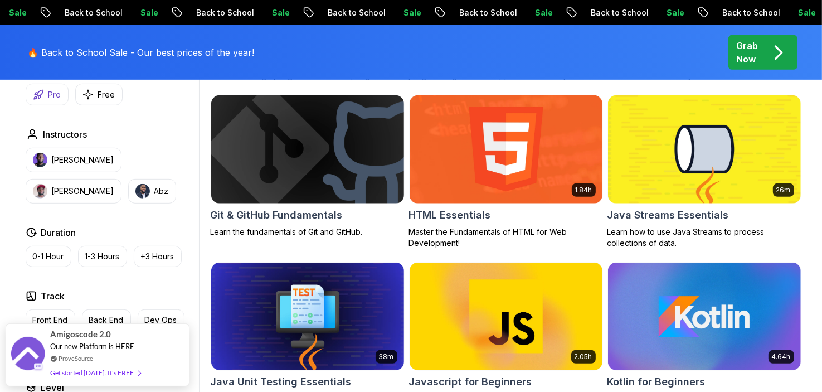
click at [55, 98] on p "Pro" at bounding box center [55, 94] width 13 height 11
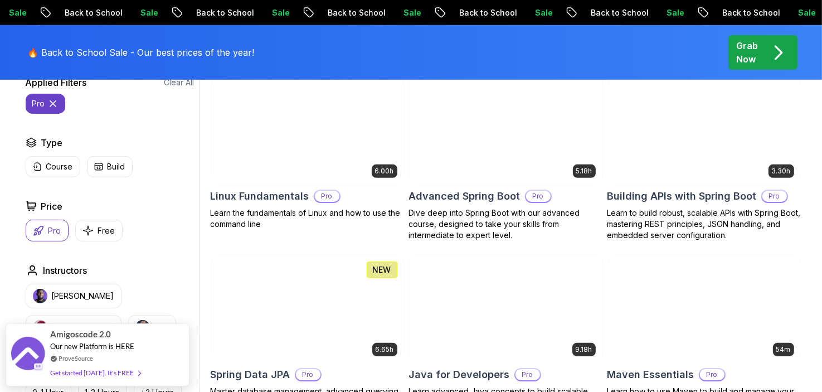
scroll to position [335, 0]
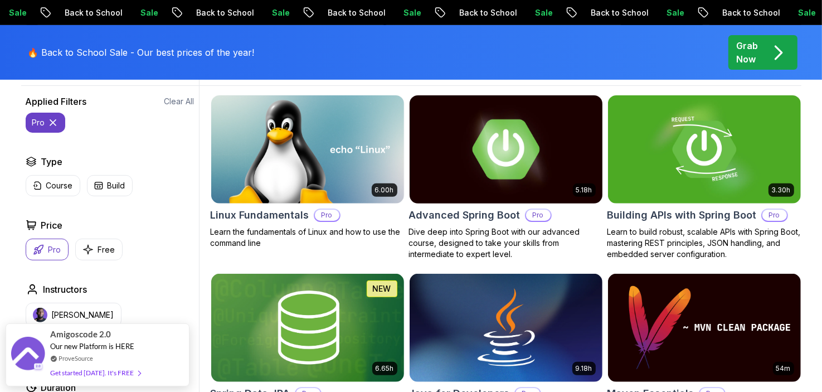
click at [497, 169] on img at bounding box center [506, 149] width 202 height 113
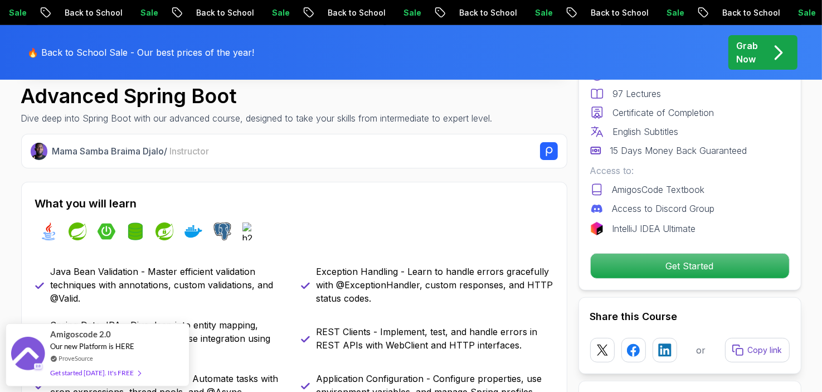
scroll to position [446, 0]
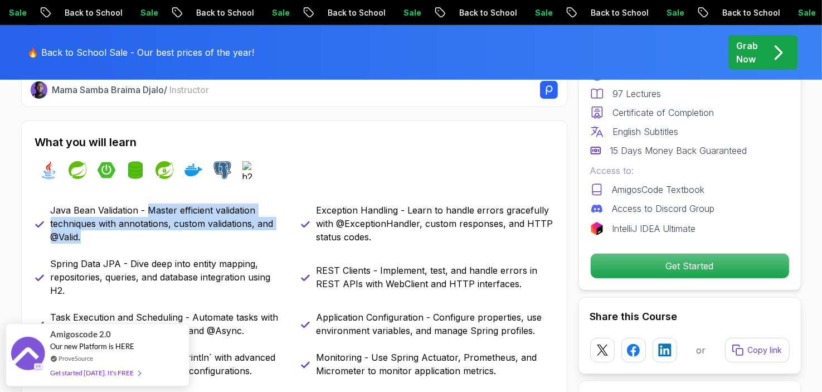
drag, startPoint x: 149, startPoint y: 208, endPoint x: 162, endPoint y: 237, distance: 31.7
click at [197, 233] on p "Java Bean Validation - Master efficient validation techniques with annotations,…" at bounding box center [169, 224] width 237 height 40
click at [150, 237] on p "Java Bean Validation - Master efficient validation techniques with annotations,…" at bounding box center [169, 224] width 237 height 40
drag, startPoint x: 100, startPoint y: 239, endPoint x: 30, endPoint y: 206, distance: 77.6
click at [30, 206] on div "What you will learn java spring spring-boot spring-data-jpa spring-security doc…" at bounding box center [294, 302] width 546 height 365
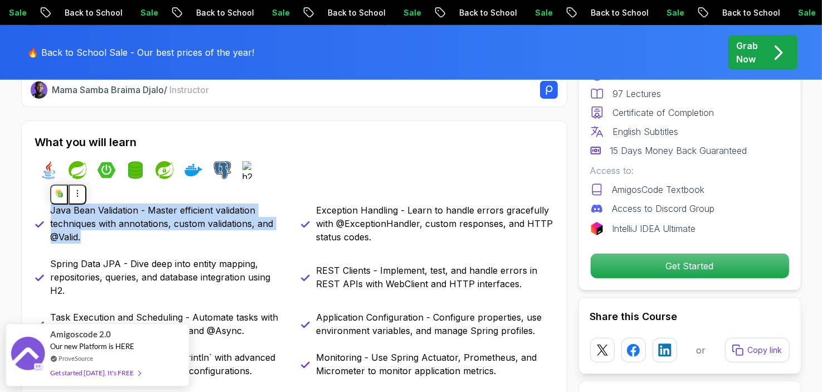
click at [135, 241] on p "Java Bean Validation - Master efficient validation techniques with annotations,…" at bounding box center [169, 224] width 237 height 40
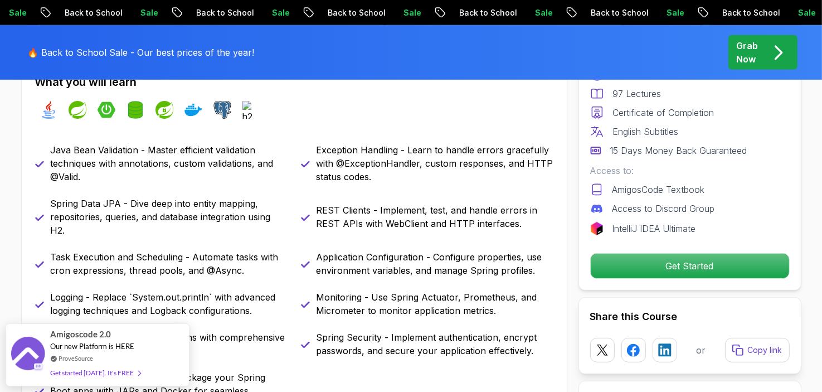
scroll to position [558, 0]
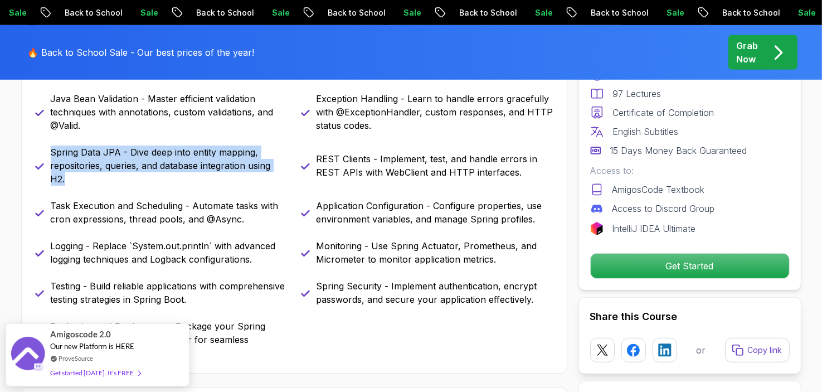
drag, startPoint x: 78, startPoint y: 175, endPoint x: 100, endPoint y: 164, distance: 24.7
click at [39, 155] on div "Spring Data JPA - Dive deep into entity mapping, repositories, queries, and dat…" at bounding box center [161, 166] width 253 height 40
click at [115, 168] on p "Spring Data JPA - Dive deep into entity mapping, repositories, queries, and dat…" at bounding box center [169, 166] width 237 height 40
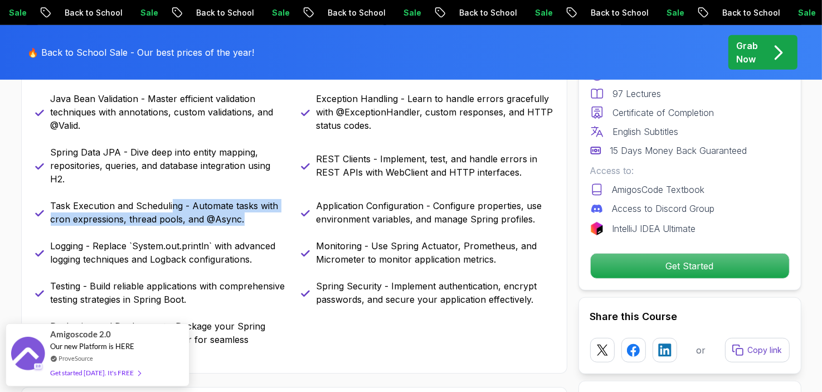
drag, startPoint x: 172, startPoint y: 211, endPoint x: 287, endPoint y: 225, distance: 115.2
click at [285, 225] on p "Task Execution and Scheduling - Automate tasks with cron expressions, thread po…" at bounding box center [169, 212] width 237 height 27
click at [289, 226] on div "Java Bean Validation - Master efficient validation techniques with annotations,…" at bounding box center [294, 226] width 519 height 268
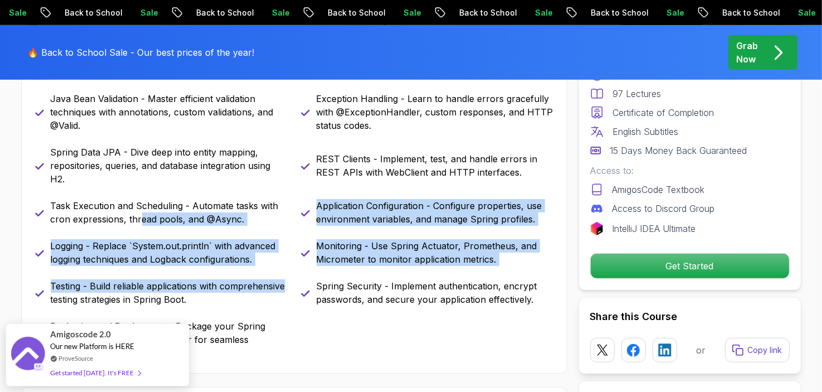
drag, startPoint x: 269, startPoint y: 285, endPoint x: 134, endPoint y: 227, distance: 146.6
click at [135, 227] on div "Java Bean Validation - Master efficient validation techniques with annotations,…" at bounding box center [294, 226] width 519 height 268
click at [388, 243] on p "Monitoring - Use Spring Actuator, Prometheus, and Micrometer to monitor applica…" at bounding box center [435, 252] width 237 height 27
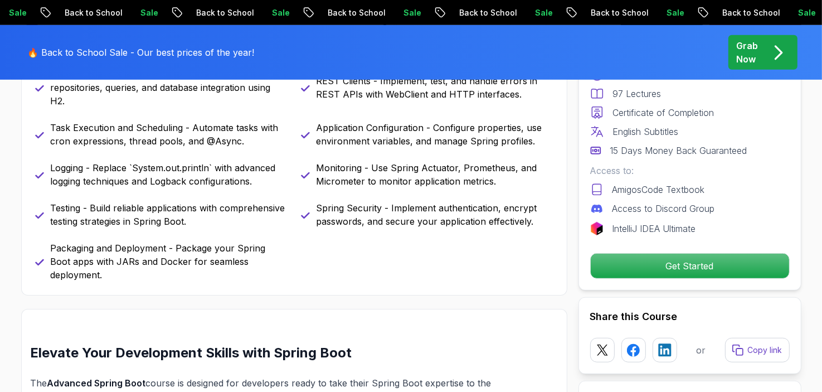
scroll to position [613, 0]
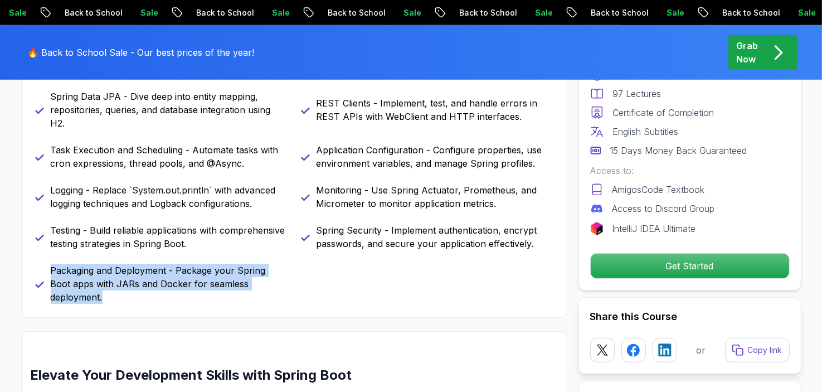
drag, startPoint x: 316, startPoint y: 280, endPoint x: 49, endPoint y: 267, distance: 267.9
click at [49, 267] on div "Java Bean Validation - Master efficient validation techniques with annotations,…" at bounding box center [294, 170] width 519 height 268
click at [277, 271] on p "Packaging and Deployment - Package your Spring Boot apps with JARs and Docker f…" at bounding box center [169, 284] width 237 height 40
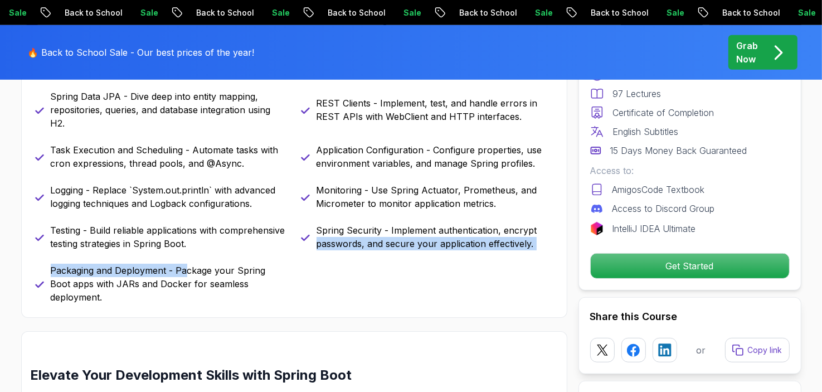
drag, startPoint x: 298, startPoint y: 275, endPoint x: 187, endPoint y: 268, distance: 111.2
click at [188, 268] on div "Java Bean Validation - Master efficient validation techniques with annotations,…" at bounding box center [294, 170] width 519 height 268
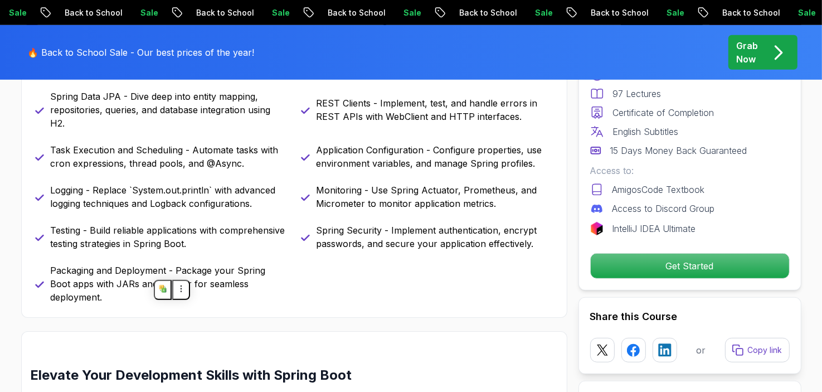
click at [297, 278] on div "Java Bean Validation - Master efficient validation techniques with annotations,…" at bounding box center [294, 170] width 519 height 268
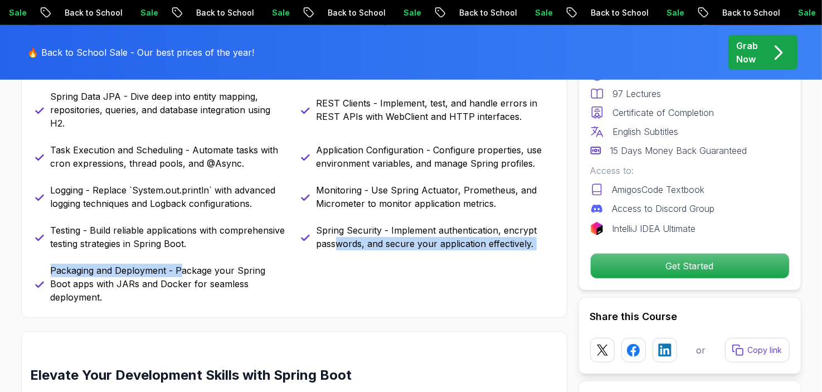
drag, startPoint x: 337, startPoint y: 287, endPoint x: 180, endPoint y: 272, distance: 158.0
click at [181, 272] on div "Java Bean Validation - Master efficient validation techniques with annotations,…" at bounding box center [294, 170] width 519 height 268
click at [180, 272] on p "Packaging and Deployment - Package your Spring Boot apps with JARs and Docker f…" at bounding box center [169, 284] width 237 height 40
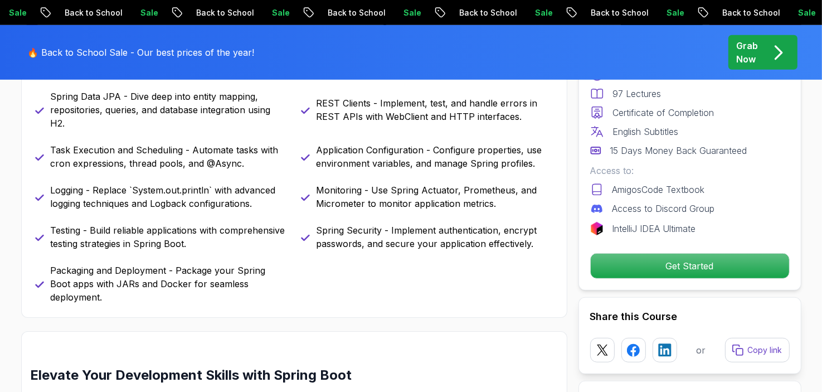
drag, startPoint x: 291, startPoint y: 287, endPoint x: 285, endPoint y: 287, distance: 5.6
click at [285, 287] on div "Java Bean Validation - Master efficient validation techniques with annotations,…" at bounding box center [294, 170] width 519 height 268
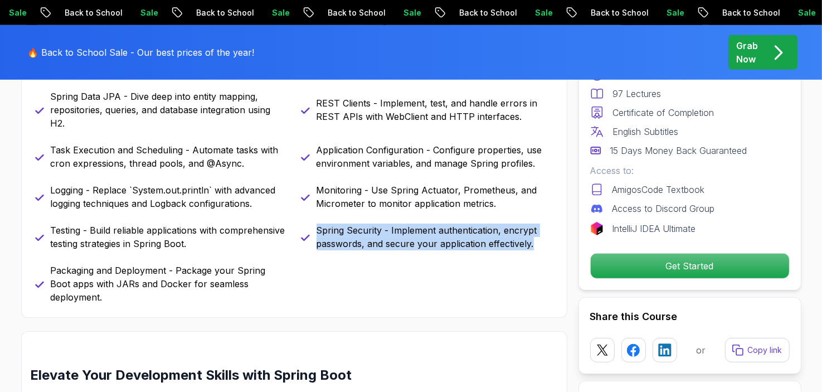
drag, startPoint x: 546, startPoint y: 243, endPoint x: 316, endPoint y: 229, distance: 230.1
click at [317, 229] on p "Spring Security - Implement authentication, encrypt passwords, and secure your …" at bounding box center [435, 237] width 237 height 27
click at [323, 205] on button at bounding box center [326, 215] width 18 height 20
click at [376, 230] on p "Spring Security - Implement authentication, encrypt passwords, and secure your …" at bounding box center [435, 237] width 237 height 27
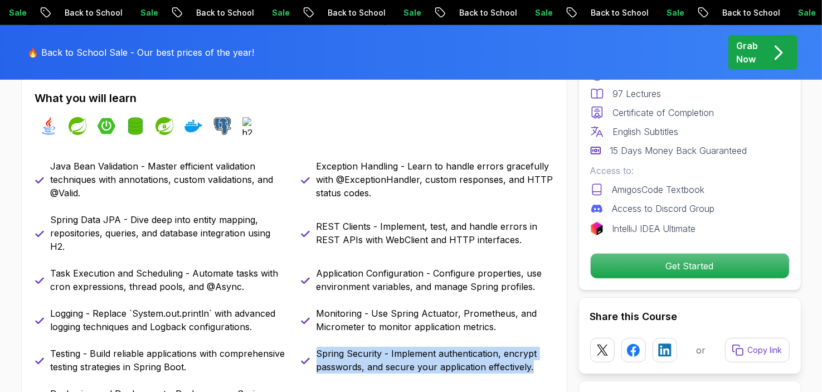
scroll to position [502, 0]
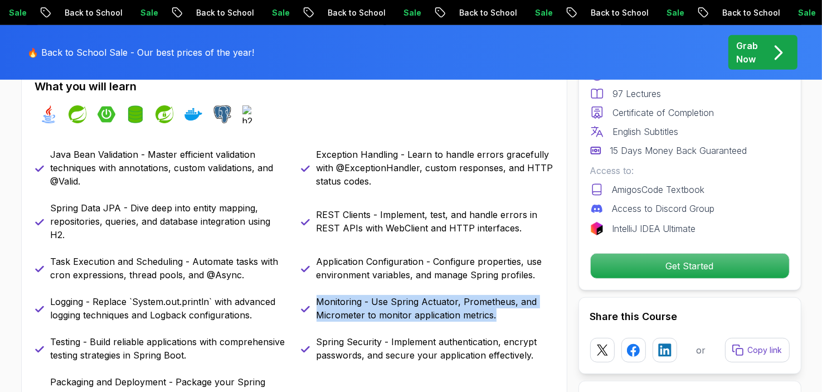
drag, startPoint x: 499, startPoint y: 316, endPoint x: 315, endPoint y: 296, distance: 185.0
click at [315, 296] on div "Monitoring - Use Spring Actuator, Prometheus, and Micrometer to monitor applica…" at bounding box center [427, 308] width 253 height 27
click at [321, 300] on p "Monitoring - Use Spring Actuator, Prometheus, and Micrometer to monitor applica…" at bounding box center [435, 308] width 237 height 27
drag, startPoint x: 316, startPoint y: 298, endPoint x: 526, endPoint y: 316, distance: 210.4
click at [524, 316] on p "Monitoring - Use Spring Actuator, Prometheus, and Micrometer to monitor applica…" at bounding box center [435, 308] width 237 height 27
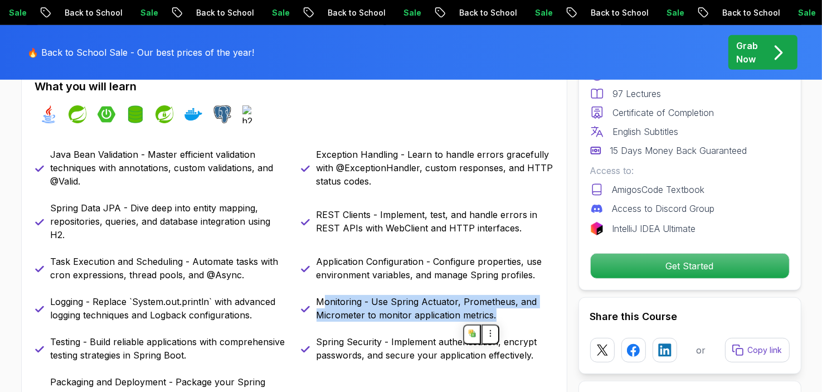
click at [528, 315] on p "Monitoring - Use Spring Actuator, Prometheus, and Micrometer to monitor applica…" at bounding box center [435, 308] width 237 height 27
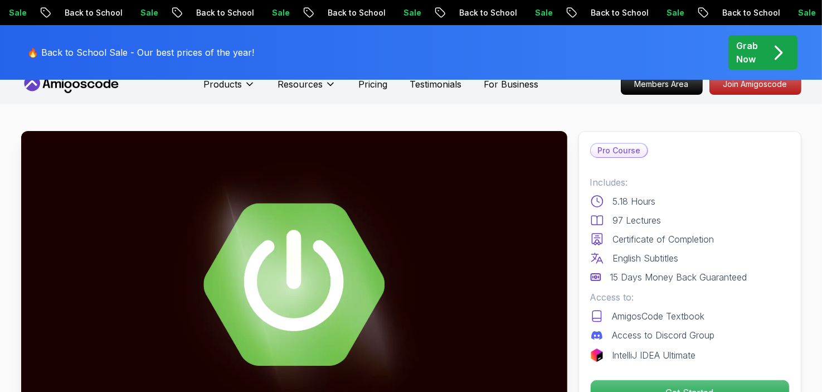
scroll to position [0, 0]
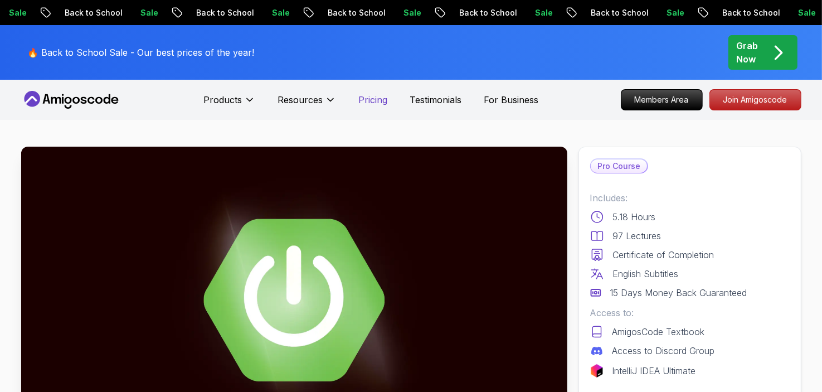
click at [380, 102] on p "Pricing" at bounding box center [373, 99] width 29 height 13
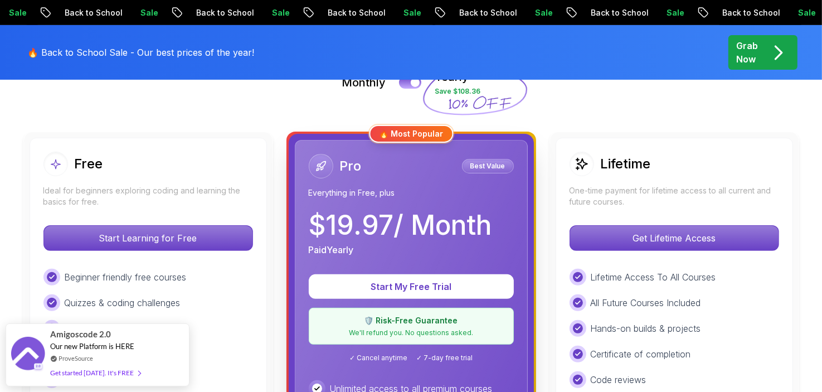
scroll to position [335, 0]
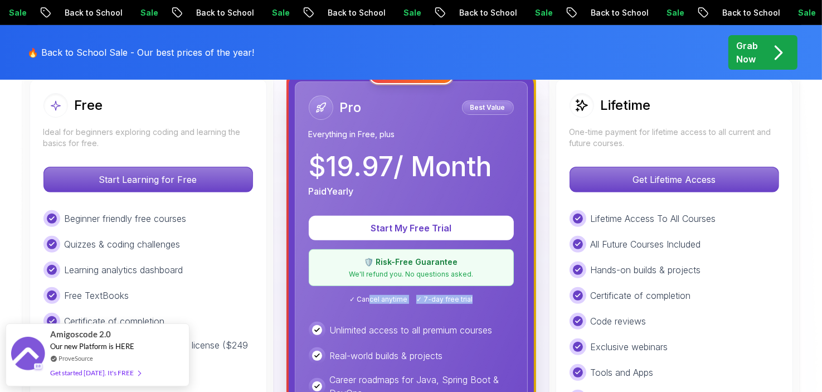
drag, startPoint x: 371, startPoint y: 300, endPoint x: 496, endPoint y: 299, distance: 124.3
click at [495, 299] on div "✓ Cancel anytime ✓ 7-day free trial" at bounding box center [411, 299] width 205 height 9
click at [496, 298] on div "✓ Cancel anytime ✓ 7-day free trial" at bounding box center [411, 299] width 205 height 9
drag, startPoint x: 482, startPoint y: 298, endPoint x: 321, endPoint y: 302, distance: 161.7
click at [324, 301] on div "✓ Cancel anytime ✓ 7-day free trial" at bounding box center [411, 299] width 205 height 9
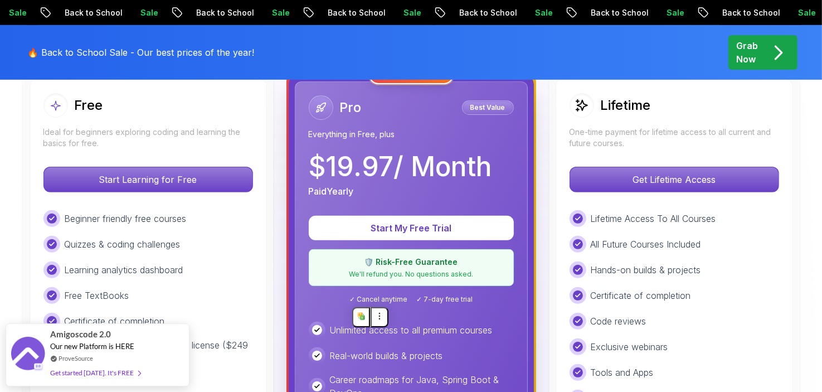
click at [318, 303] on div "Pro Best Value Everything in Free, plus $ 19.97 / Month Paid Yearly Start My Fr…" at bounding box center [411, 337] width 233 height 512
drag, startPoint x: 379, startPoint y: 298, endPoint x: 500, endPoint y: 302, distance: 120.5
click at [499, 302] on div "✓ Cancel anytime ✓ 7-day free trial" at bounding box center [411, 299] width 205 height 9
click at [500, 302] on div "✓ Cancel anytime ✓ 7-day free trial" at bounding box center [411, 299] width 205 height 9
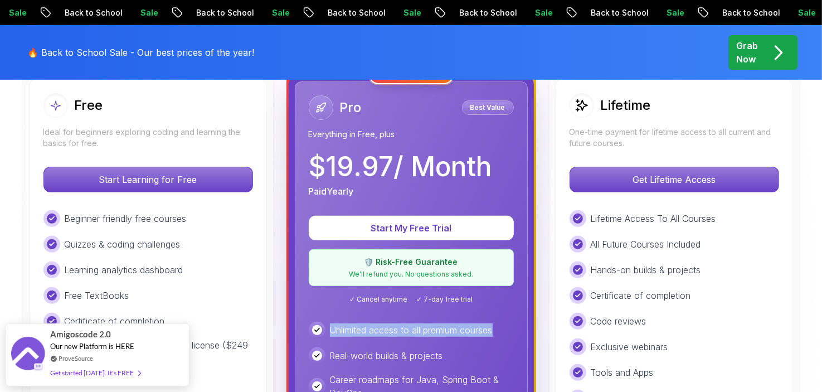
drag, startPoint x: 505, startPoint y: 326, endPoint x: 315, endPoint y: 328, distance: 189.6
click at [315, 328] on div "Unlimited access to all premium courses" at bounding box center [411, 330] width 205 height 17
click at [425, 328] on p "Unlimited access to all premium courses" at bounding box center [411, 329] width 163 height 13
drag, startPoint x: 332, startPoint y: 330, endPoint x: 518, endPoint y: 332, distance: 186.2
click at [518, 332] on div "Pro Best Value Everything in Free, plus $ 19.97 / Month Paid Yearly Start My Fr…" at bounding box center [411, 337] width 233 height 512
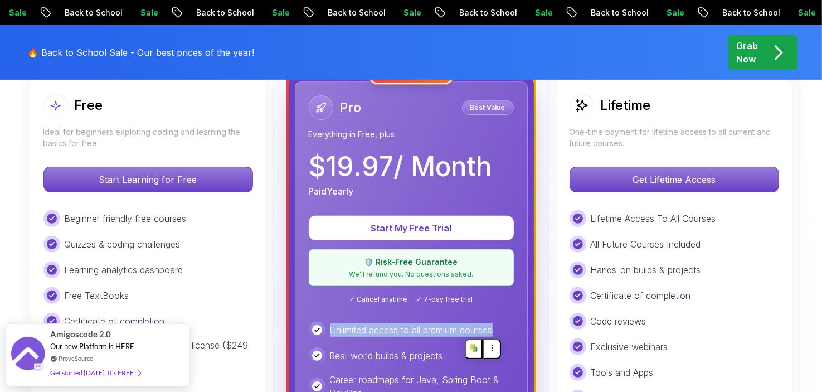
click at [518, 332] on div "Pro Best Value Everything in Free, plus $ 19.97 / Month Paid Yearly Start My Fr…" at bounding box center [411, 337] width 233 height 512
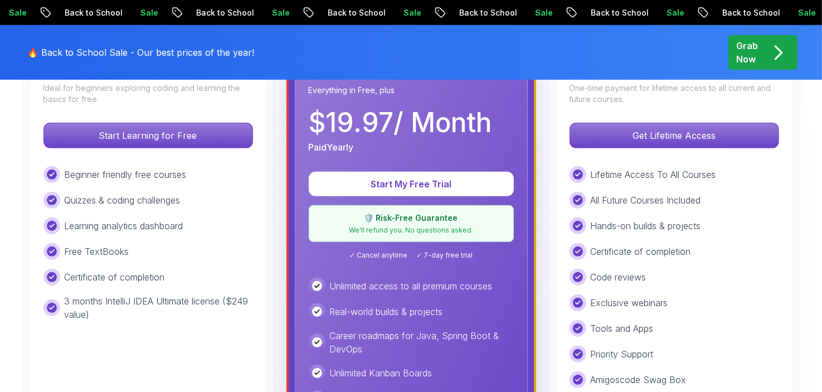
scroll to position [390, 0]
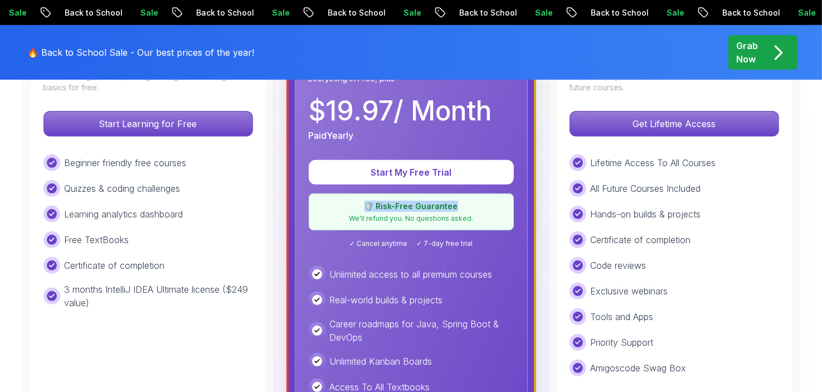
drag, startPoint x: 459, startPoint y: 203, endPoint x: 350, endPoint y: 206, distance: 109.9
click at [350, 206] on p "🛡️ Risk-Free Guarantee" at bounding box center [411, 206] width 191 height 11
click at [371, 222] on button at bounding box center [375, 225] width 18 height 20
click at [399, 305] on p "Real-world builds & projects" at bounding box center [386, 299] width 113 height 13
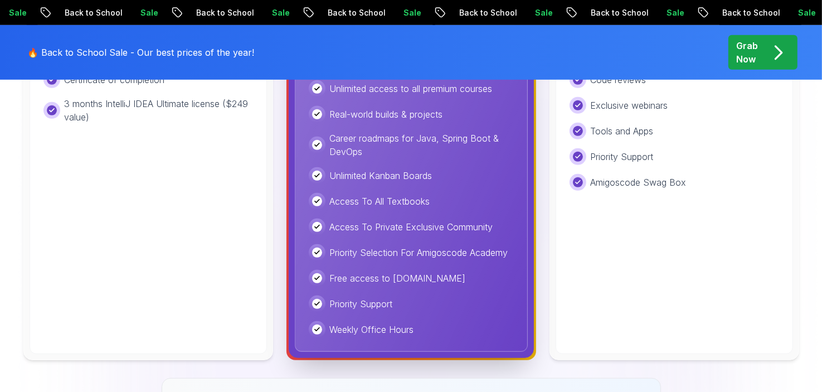
scroll to position [613, 0]
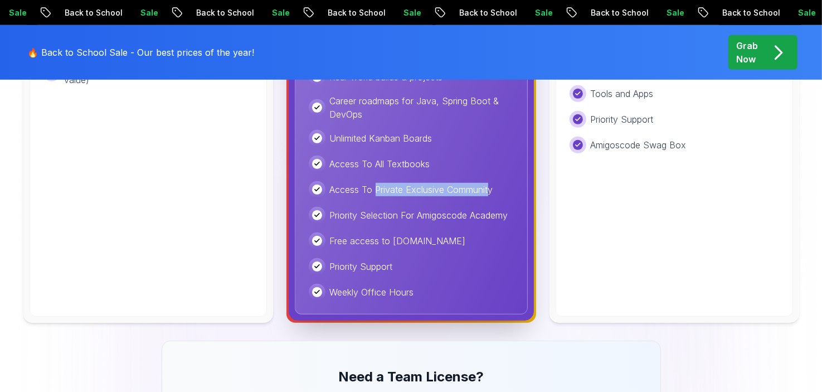
drag, startPoint x: 375, startPoint y: 187, endPoint x: 492, endPoint y: 184, distance: 117.7
click at [492, 184] on p "Access To Private Exclusive Community" at bounding box center [411, 189] width 163 height 13
click at [440, 265] on div "Priority Support" at bounding box center [411, 266] width 205 height 17
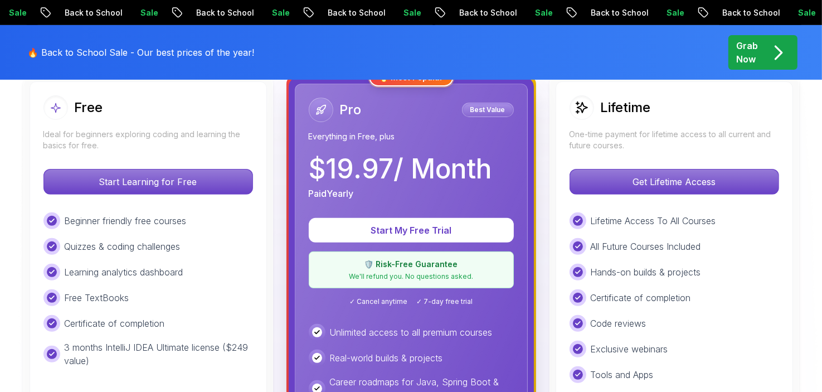
scroll to position [335, 0]
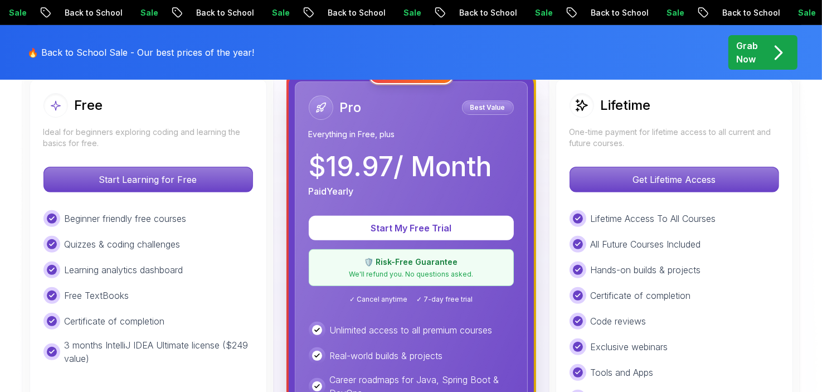
click at [672, 271] on p "Hands-on builds & projects" at bounding box center [646, 269] width 110 height 13
click at [202, 303] on div "Beginner friendly free courses Quizzes & coding challenges Learning analytics d…" at bounding box center [148, 287] width 210 height 155
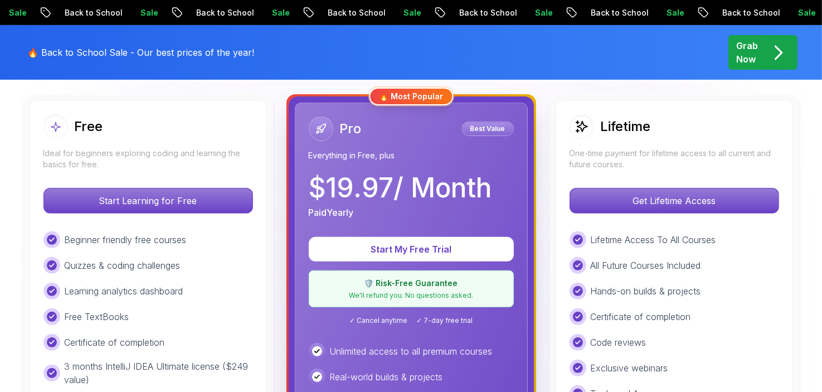
scroll to position [279, 0]
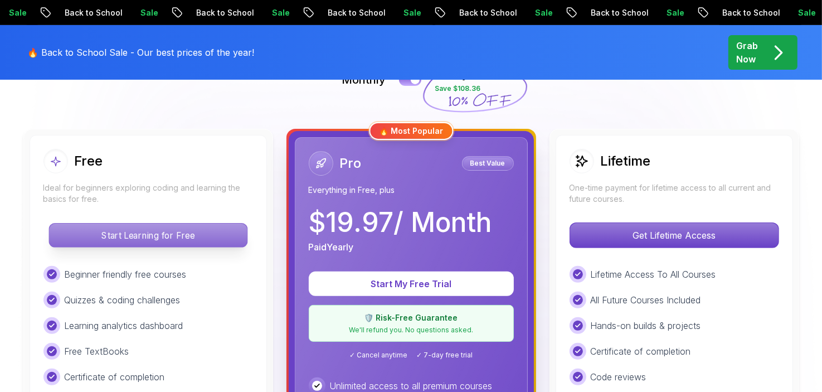
click at [220, 243] on p "Start Learning for Free" at bounding box center [148, 235] width 198 height 23
